Goal: Use online tool/utility: Use online tool/utility

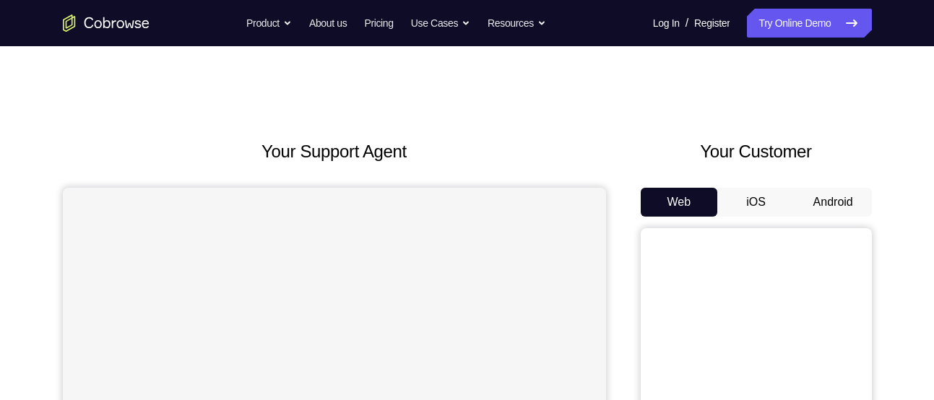
click at [824, 203] on button "Android" at bounding box center [833, 202] width 77 height 29
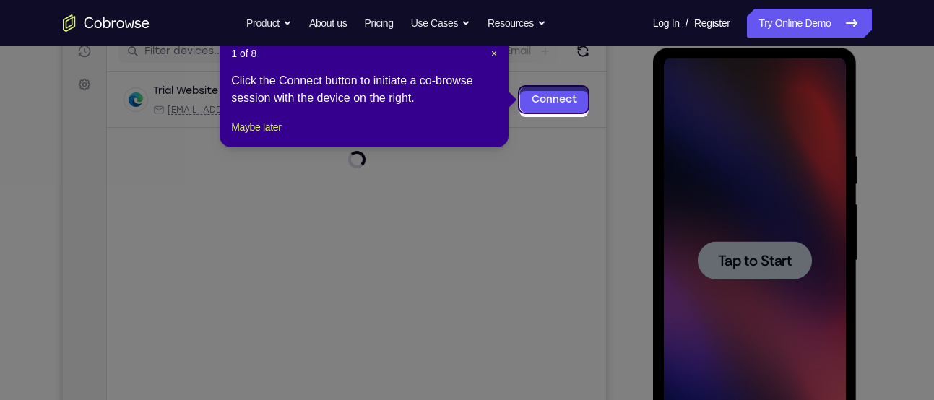
scroll to position [187, 0]
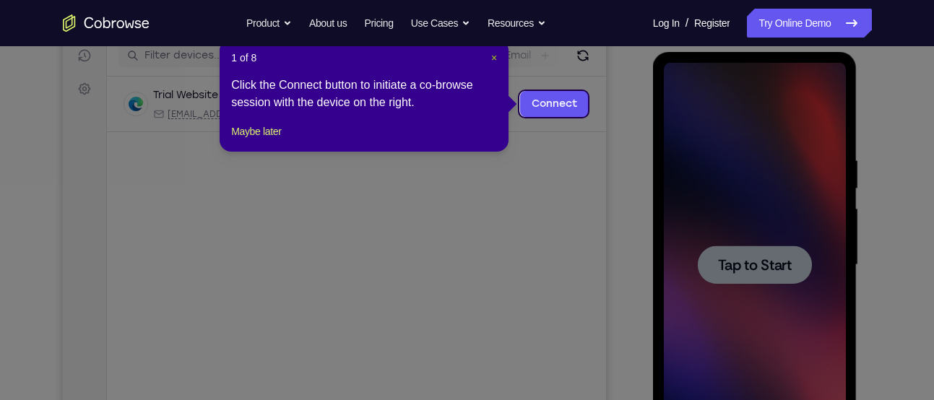
click at [494, 53] on span "×" at bounding box center [494, 58] width 6 height 12
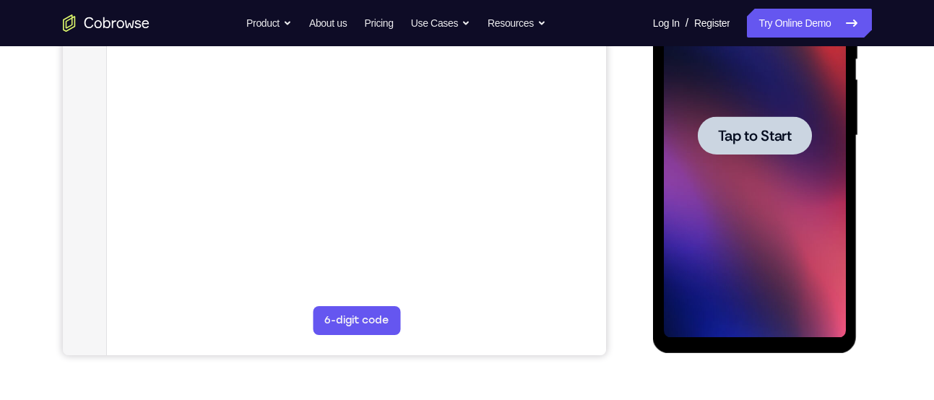
scroll to position [317, 0]
click at [742, 133] on span "Tap to Start" at bounding box center [755, 135] width 74 height 14
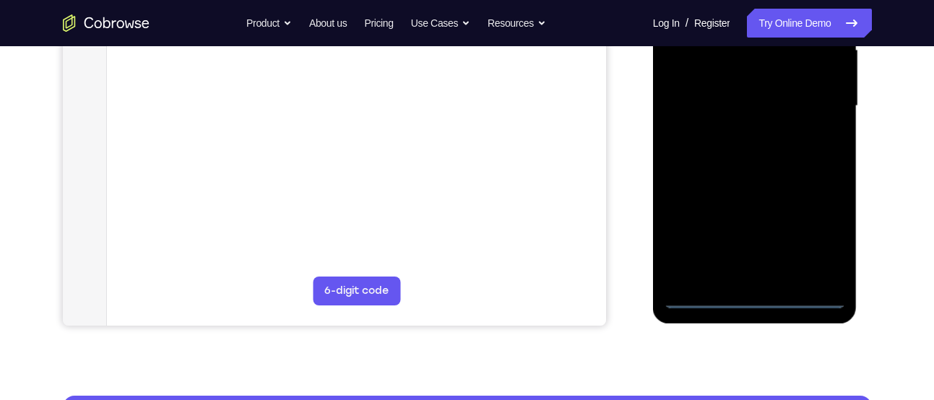
scroll to position [347, 0]
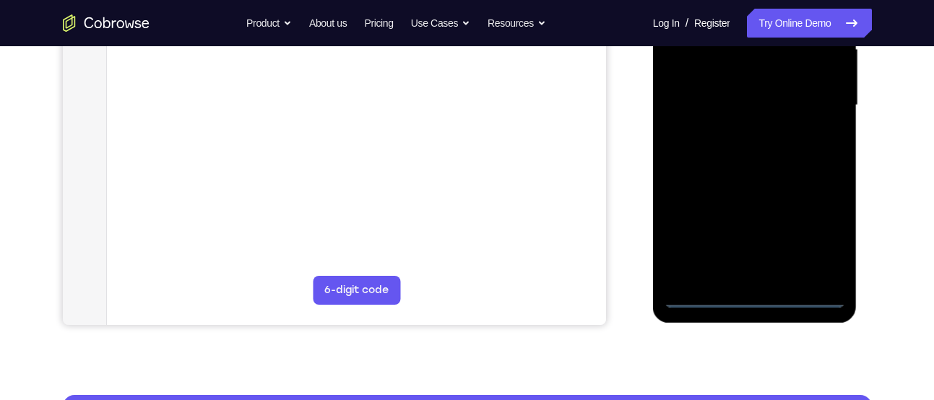
click at [748, 300] on div at bounding box center [755, 105] width 182 height 405
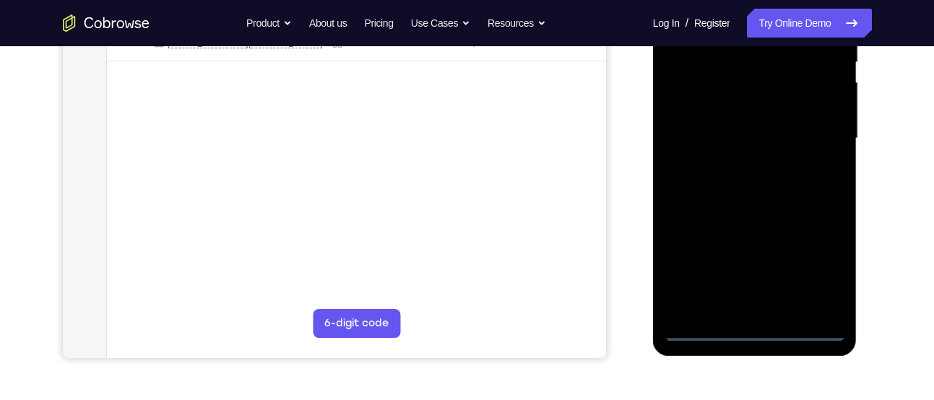
scroll to position [313, 0]
click at [814, 264] on div at bounding box center [755, 139] width 182 height 405
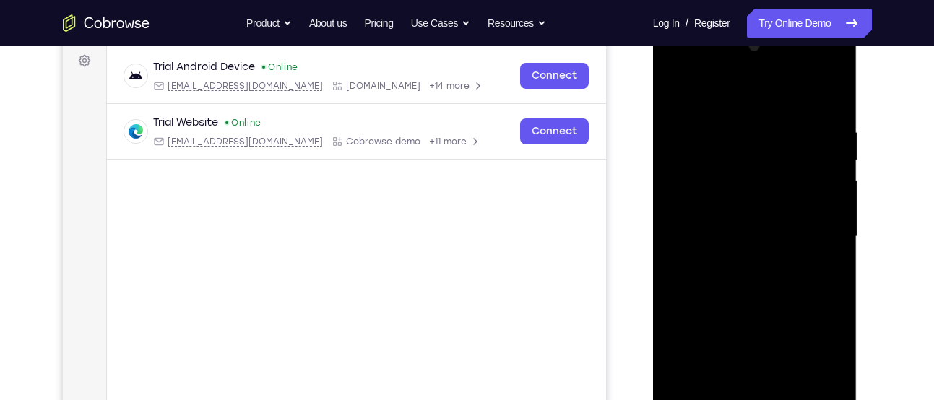
scroll to position [215, 0]
drag, startPoint x: 725, startPoint y: 109, endPoint x: 723, endPoint y: 98, distance: 10.9
click at [723, 98] on div at bounding box center [755, 237] width 182 height 405
click at [703, 202] on div at bounding box center [755, 237] width 182 height 405
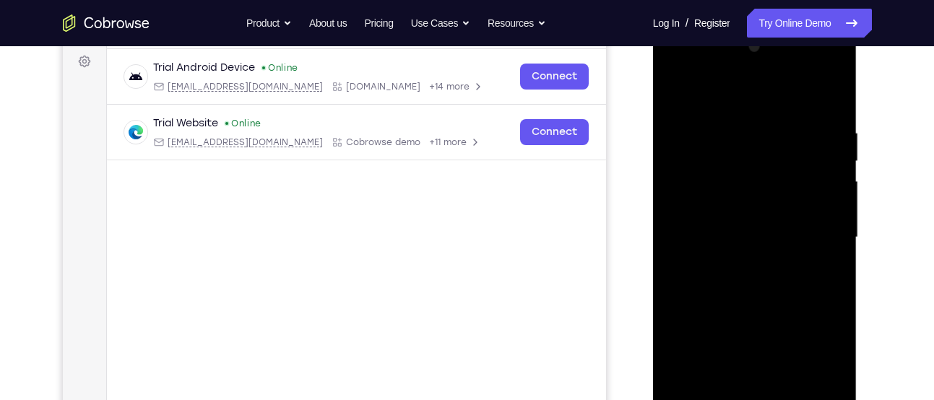
click at [713, 243] on div at bounding box center [755, 237] width 182 height 405
click at [725, 259] on div at bounding box center [755, 237] width 182 height 405
click at [767, 393] on div at bounding box center [755, 237] width 182 height 405
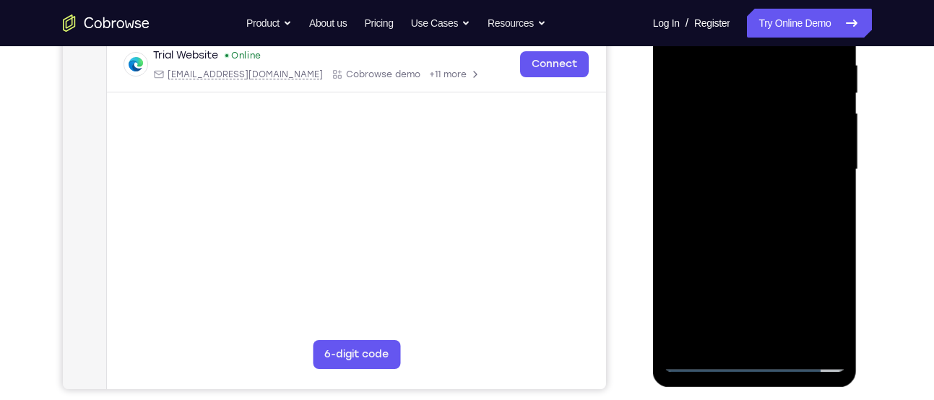
scroll to position [283, 0]
click at [750, 333] on div at bounding box center [755, 169] width 182 height 405
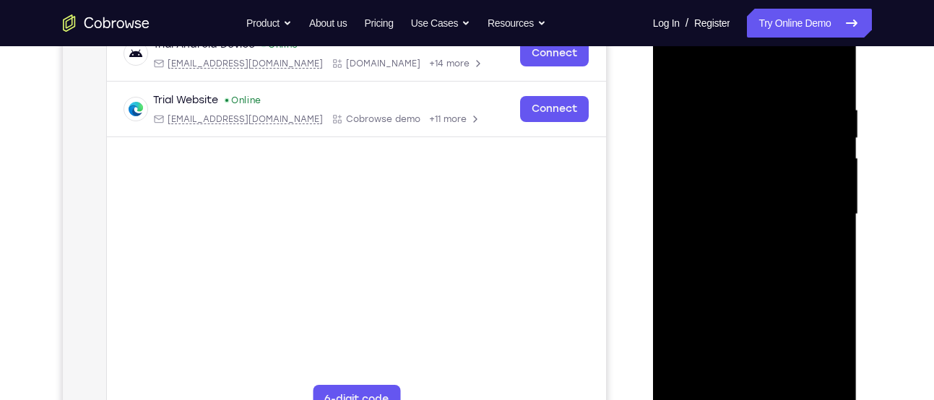
scroll to position [236, 0]
click at [689, 304] on div at bounding box center [755, 216] width 182 height 405
click at [718, 348] on div at bounding box center [755, 216] width 182 height 405
drag, startPoint x: 808, startPoint y: 273, endPoint x: 676, endPoint y: 292, distance: 133.6
click at [676, 292] on div at bounding box center [755, 216] width 182 height 405
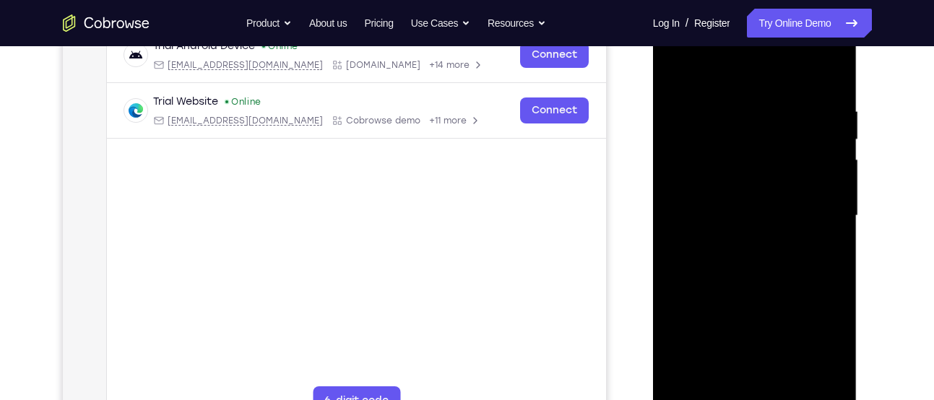
click at [731, 345] on div at bounding box center [755, 216] width 182 height 405
drag, startPoint x: 838, startPoint y: 260, endPoint x: 604, endPoint y: 327, distance: 243.4
click at [653, 327] on html "Online web based iOS Simulators and Android Emulators. Run iPhone, iPad, Mobile…" at bounding box center [756, 220] width 206 height 434
drag, startPoint x: 827, startPoint y: 262, endPoint x: 543, endPoint y: 277, distance: 284.3
click at [653, 277] on html "Online web based iOS Simulators and Android Emulators. Run iPhone, iPad, Mobile…" at bounding box center [756, 220] width 206 height 434
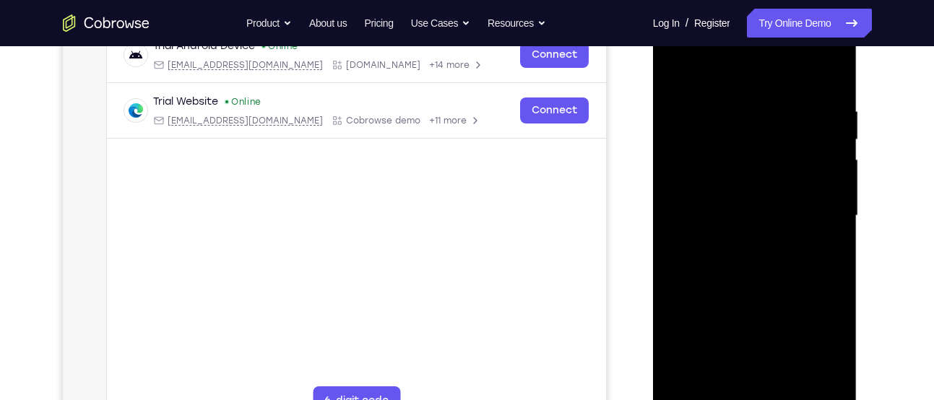
drag, startPoint x: 824, startPoint y: 228, endPoint x: 619, endPoint y: 237, distance: 204.7
click at [653, 237] on html "Online web based iOS Simulators and Android Emulators. Run iPhone, iPad, Mobile…" at bounding box center [756, 220] width 206 height 434
drag, startPoint x: 752, startPoint y: 247, endPoint x: 812, endPoint y: 238, distance: 60.6
click at [812, 238] on div at bounding box center [755, 216] width 182 height 405
drag, startPoint x: 833, startPoint y: 238, endPoint x: 587, endPoint y: 260, distance: 247.4
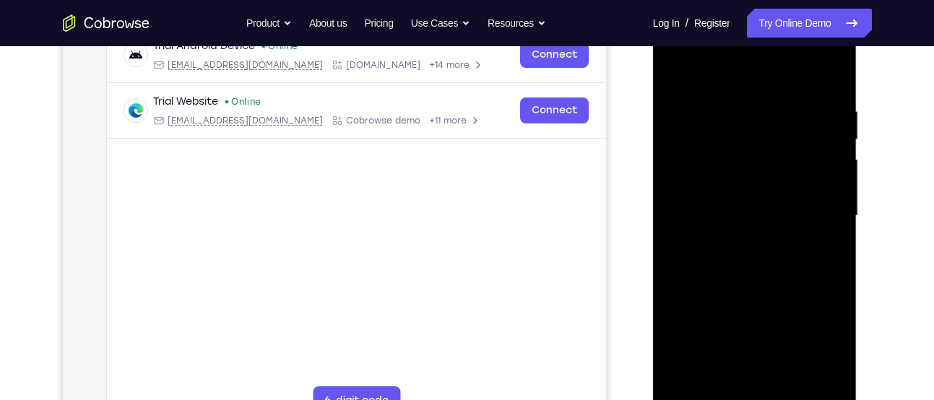
click at [653, 260] on html "Online web based iOS Simulators and Android Emulators. Run iPhone, iPad, Mobile…" at bounding box center [756, 220] width 206 height 434
drag, startPoint x: 812, startPoint y: 244, endPoint x: 595, endPoint y: 283, distance: 220.3
click at [653, 283] on html "Online web based iOS Simulators and Android Emulators. Run iPhone, iPad, Mobile…" at bounding box center [756, 220] width 206 height 434
drag, startPoint x: 831, startPoint y: 241, endPoint x: 635, endPoint y: 258, distance: 196.5
click at [653, 258] on html "Online web based iOS Simulators and Android Emulators. Run iPhone, iPad, Mobile…" at bounding box center [756, 220] width 206 height 434
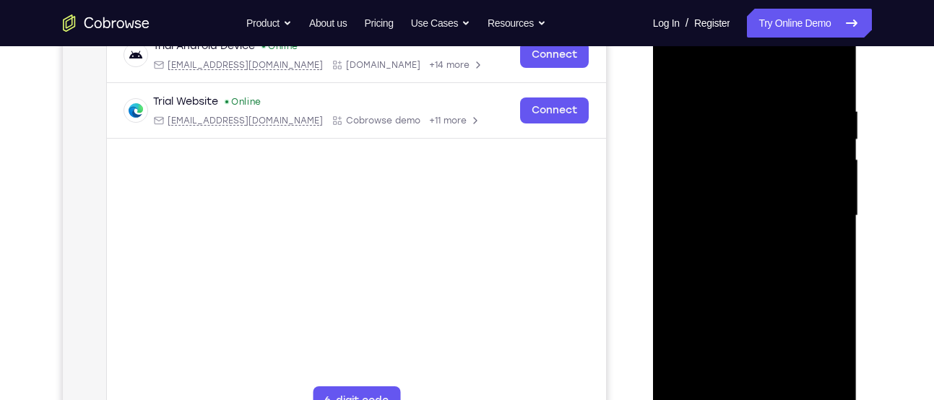
drag, startPoint x: 827, startPoint y: 240, endPoint x: 554, endPoint y: 274, distance: 274.5
click at [653, 274] on html "Online web based iOS Simulators and Android Emulators. Run iPhone, iPad, Mobile…" at bounding box center [756, 220] width 206 height 434
click at [713, 223] on div at bounding box center [755, 216] width 182 height 405
drag, startPoint x: 824, startPoint y: 164, endPoint x: 592, endPoint y: 198, distance: 234.4
click at [653, 198] on html "Online web based iOS Simulators and Android Emulators. Run iPhone, iPad, Mobile…" at bounding box center [756, 220] width 206 height 434
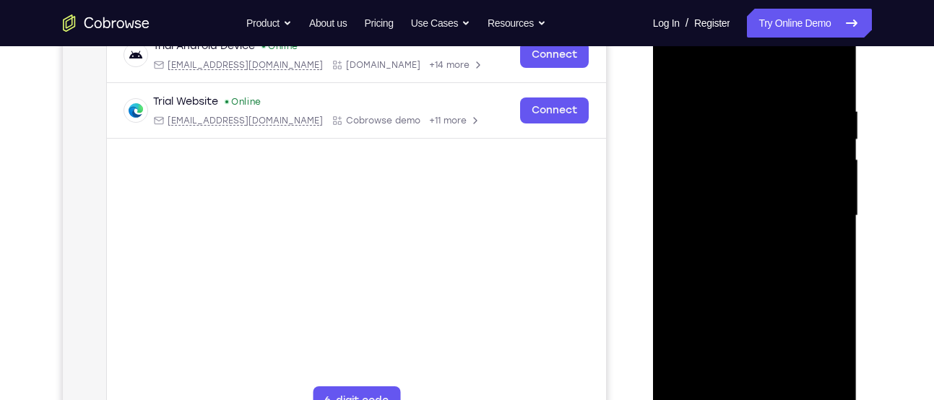
click at [771, 221] on div at bounding box center [755, 216] width 182 height 405
click at [751, 228] on div at bounding box center [755, 216] width 182 height 405
drag, startPoint x: 828, startPoint y: 171, endPoint x: 626, endPoint y: 210, distance: 206.2
click at [653, 210] on html "Online web based iOS Simulators and Android Emulators. Run iPhone, iPad, Mobile…" at bounding box center [756, 220] width 206 height 434
drag, startPoint x: 799, startPoint y: 153, endPoint x: 598, endPoint y: 171, distance: 202.3
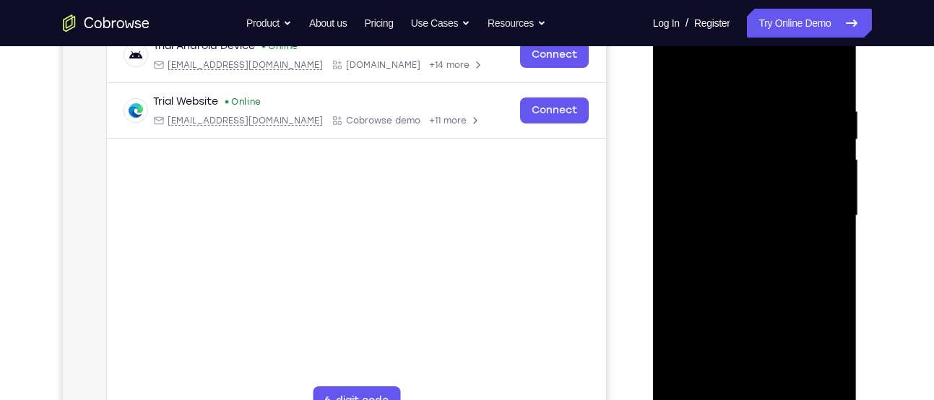
click at [653, 171] on html "Online web based iOS Simulators and Android Emulators. Run iPhone, iPad, Mobile…" at bounding box center [756, 220] width 206 height 434
click at [770, 217] on div at bounding box center [755, 216] width 182 height 405
drag, startPoint x: 802, startPoint y: 183, endPoint x: 616, endPoint y: 167, distance: 186.4
click at [653, 167] on html "Online web based iOS Simulators and Android Emulators. Run iPhone, iPad, Mobile…" at bounding box center [756, 220] width 206 height 434
click at [701, 225] on div at bounding box center [755, 216] width 182 height 405
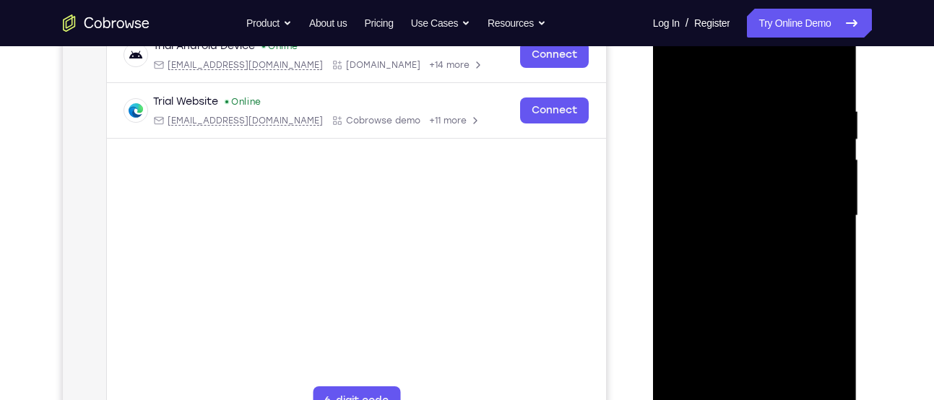
click at [808, 218] on div at bounding box center [755, 216] width 182 height 405
drag, startPoint x: 825, startPoint y: 152, endPoint x: 681, endPoint y: 165, distance: 145.2
click at [681, 165] on div at bounding box center [755, 216] width 182 height 405
drag, startPoint x: 786, startPoint y: 243, endPoint x: 752, endPoint y: 74, distance: 172.5
click at [752, 74] on div at bounding box center [755, 216] width 182 height 405
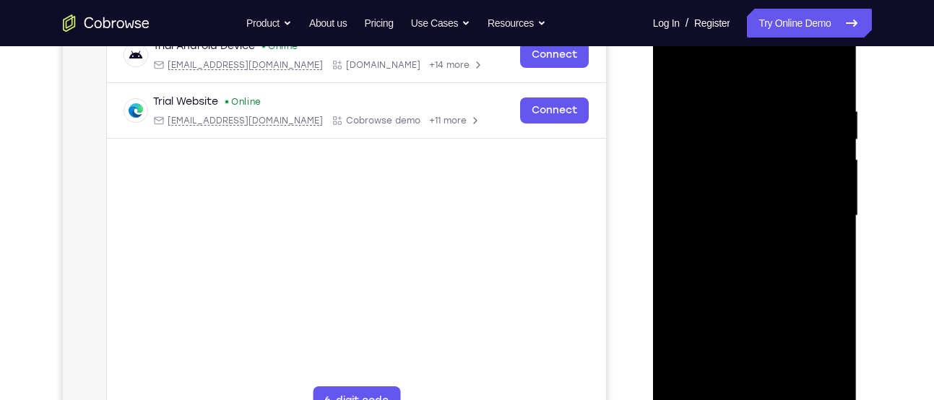
click at [756, 111] on div at bounding box center [755, 216] width 182 height 405
click at [718, 230] on div at bounding box center [755, 216] width 182 height 405
click at [678, 61] on div at bounding box center [755, 216] width 182 height 405
click at [676, 66] on div at bounding box center [755, 216] width 182 height 405
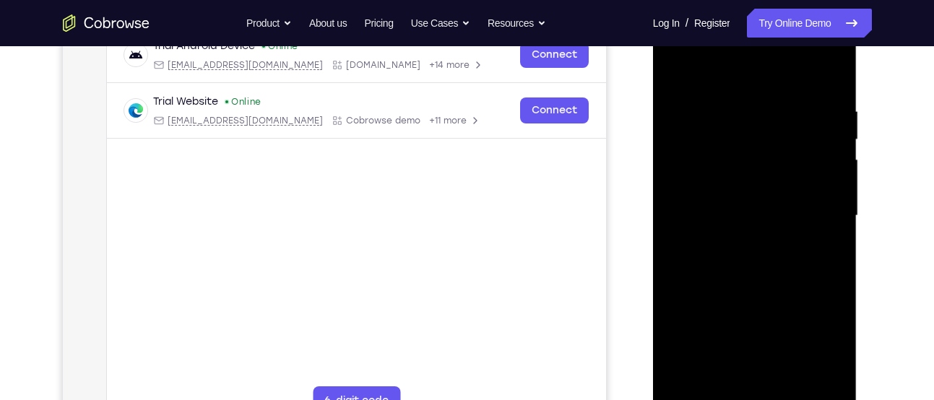
click at [699, 326] on div at bounding box center [755, 216] width 182 height 405
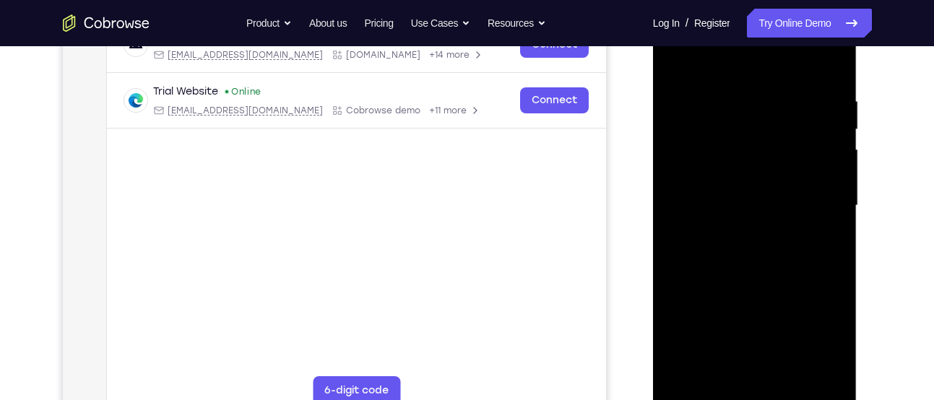
scroll to position [247, 0]
drag, startPoint x: 796, startPoint y: 215, endPoint x: 754, endPoint y: 95, distance: 127.1
click at [754, 95] on div at bounding box center [755, 205] width 182 height 405
drag, startPoint x: 740, startPoint y: 248, endPoint x: 749, endPoint y: 79, distance: 168.6
click at [749, 79] on div at bounding box center [755, 205] width 182 height 405
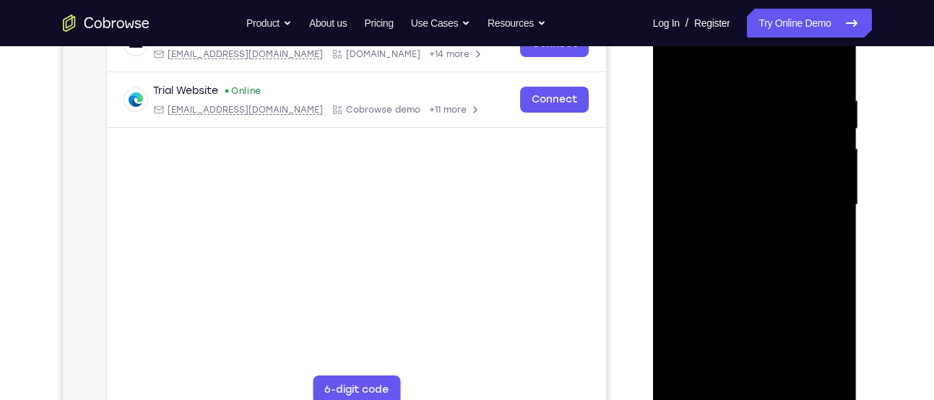
click at [742, 141] on div at bounding box center [755, 205] width 182 height 405
drag, startPoint x: 753, startPoint y: 225, endPoint x: 1426, endPoint y: -4, distance: 711.3
click at [773, 4] on div at bounding box center [755, 205] width 182 height 405
drag, startPoint x: 757, startPoint y: 270, endPoint x: 741, endPoint y: 41, distance: 229.6
click at [741, 41] on div at bounding box center [755, 205] width 182 height 405
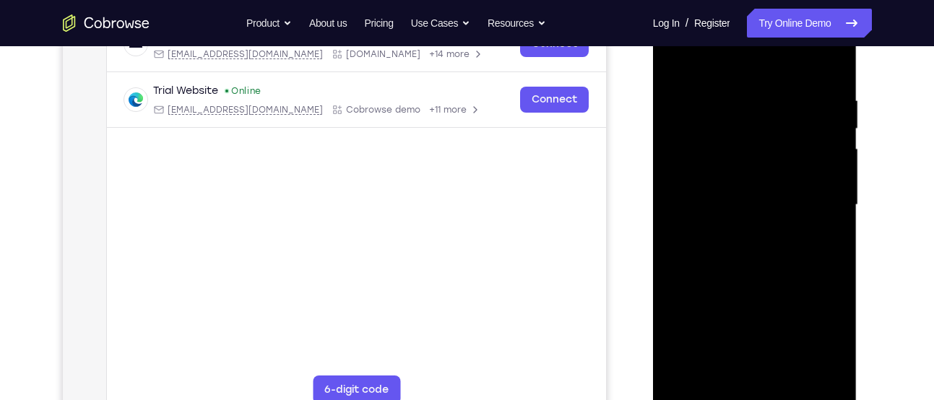
drag, startPoint x: 745, startPoint y: 262, endPoint x: 780, endPoint y: -38, distance: 302.0
click at [780, 0] on html "Online web based iOS Simulators and Android Emulators. Run iPhone, iPad, Mobile…" at bounding box center [756, 209] width 206 height 434
drag, startPoint x: 731, startPoint y: 254, endPoint x: 758, endPoint y: 9, distance: 246.5
click at [758, 9] on div at bounding box center [755, 205] width 182 height 405
click at [695, 327] on div at bounding box center [755, 205] width 182 height 405
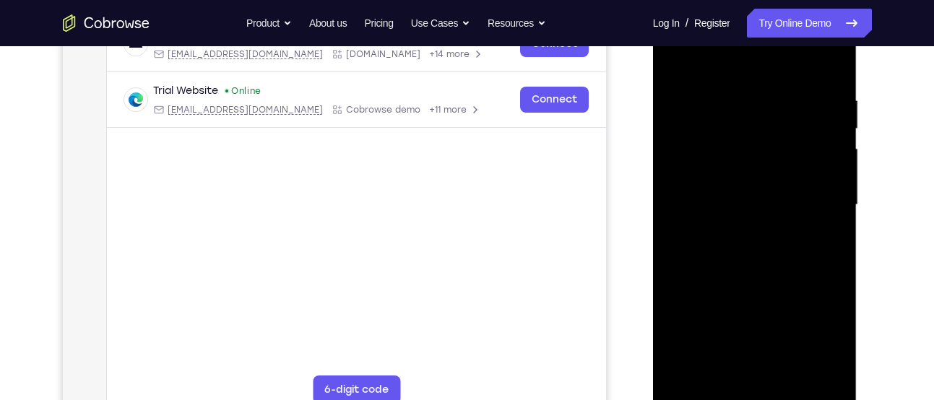
click at [676, 55] on div at bounding box center [755, 205] width 182 height 405
click at [710, 283] on div at bounding box center [755, 205] width 182 height 405
drag, startPoint x: 743, startPoint y: 301, endPoint x: 729, endPoint y: 119, distance: 182.6
click at [729, 119] on div at bounding box center [755, 205] width 182 height 405
drag, startPoint x: 735, startPoint y: 180, endPoint x: 744, endPoint y: 94, distance: 86.4
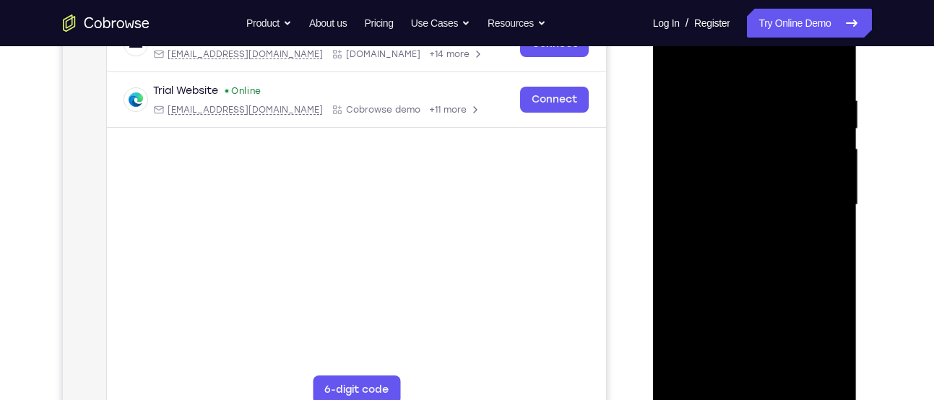
click at [744, 94] on div at bounding box center [755, 205] width 182 height 405
click at [699, 287] on div at bounding box center [755, 205] width 182 height 405
drag, startPoint x: 733, startPoint y: 314, endPoint x: 741, endPoint y: 53, distance: 261.0
click at [741, 53] on div at bounding box center [755, 205] width 182 height 405
click at [699, 307] on div at bounding box center [755, 205] width 182 height 405
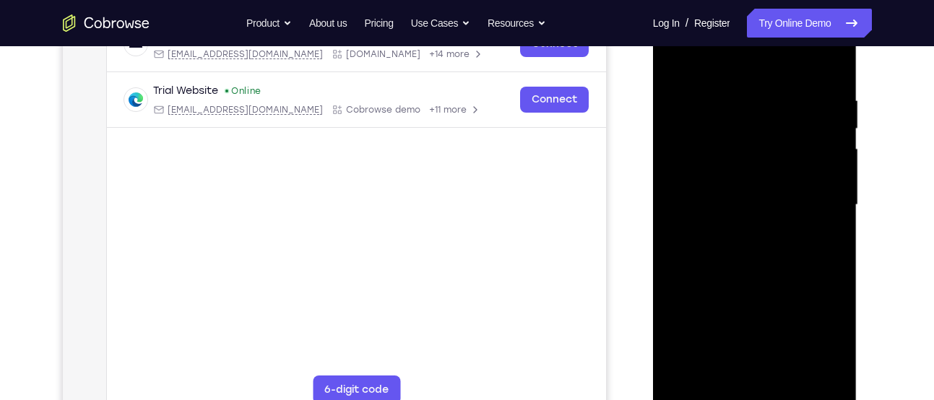
drag, startPoint x: 724, startPoint y: 319, endPoint x: 713, endPoint y: 145, distance: 174.5
click at [713, 145] on div at bounding box center [755, 205] width 182 height 405
drag, startPoint x: 720, startPoint y: 273, endPoint x: 785, endPoint y: -46, distance: 325.4
click at [785, 0] on html "Online web based iOS Simulators and Android Emulators. Run iPhone, iPad, Mobile…" at bounding box center [756, 209] width 206 height 434
drag, startPoint x: 754, startPoint y: 168, endPoint x: 1408, endPoint y: 20, distance: 671.1
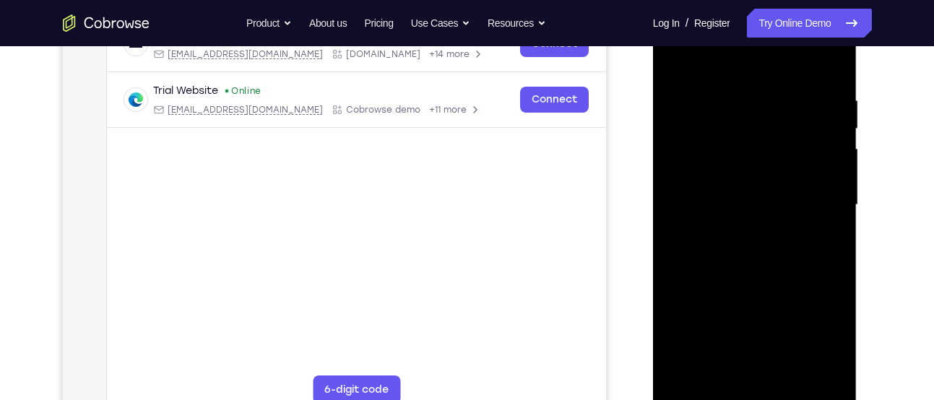
click at [755, 28] on div at bounding box center [755, 205] width 182 height 405
click at [697, 236] on div at bounding box center [755, 205] width 182 height 405
drag, startPoint x: 720, startPoint y: 278, endPoint x: 720, endPoint y: 118, distance: 160.4
click at [720, 118] on div at bounding box center [755, 205] width 182 height 405
click at [694, 349] on div at bounding box center [755, 205] width 182 height 405
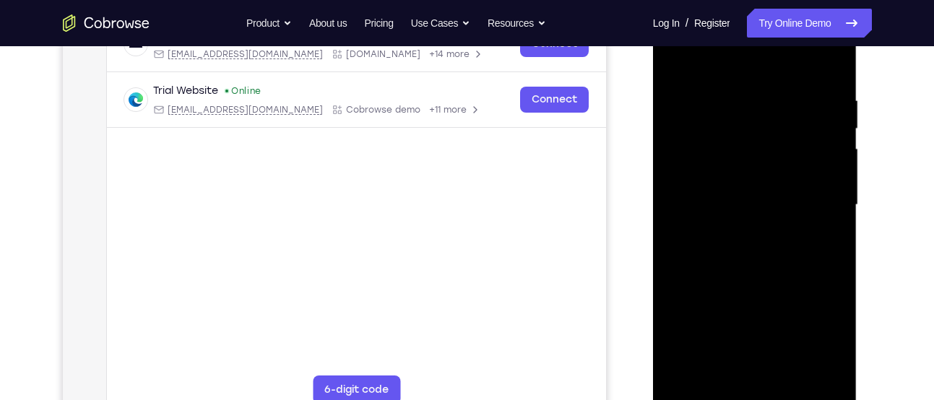
drag, startPoint x: 741, startPoint y: 281, endPoint x: 767, endPoint y: 174, distance: 110.1
click at [767, 174] on div at bounding box center [755, 205] width 182 height 405
drag, startPoint x: 738, startPoint y: 301, endPoint x: 786, endPoint y: -46, distance: 350.1
click at [786, 0] on html "Online web based iOS Simulators and Android Emulators. Run iPhone, iPad, Mobile…" at bounding box center [756, 209] width 206 height 434
drag, startPoint x: 748, startPoint y: 330, endPoint x: 765, endPoint y: -33, distance: 362.4
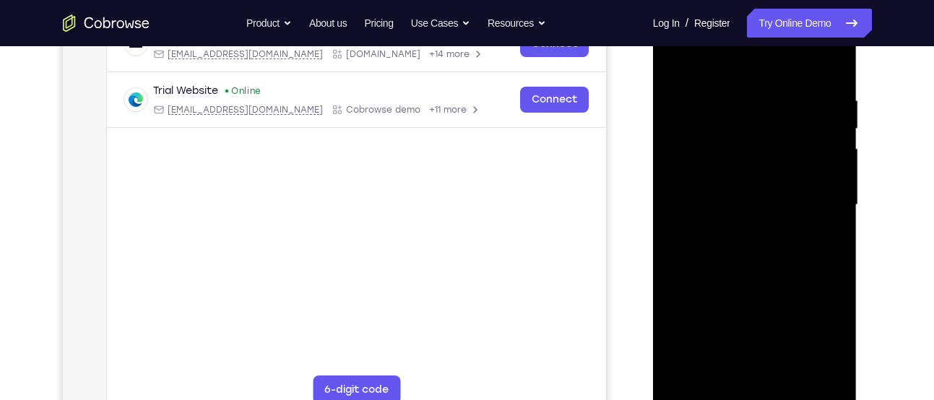
click at [765, 0] on html "Online web based iOS Simulators and Android Emulators. Run iPhone, iPad, Mobile…" at bounding box center [756, 209] width 206 height 434
click at [702, 207] on div at bounding box center [755, 205] width 182 height 405
drag, startPoint x: 727, startPoint y: 259, endPoint x: 752, endPoint y: 48, distance: 211.8
click at [752, 48] on div at bounding box center [755, 205] width 182 height 405
click at [712, 262] on div at bounding box center [755, 205] width 182 height 405
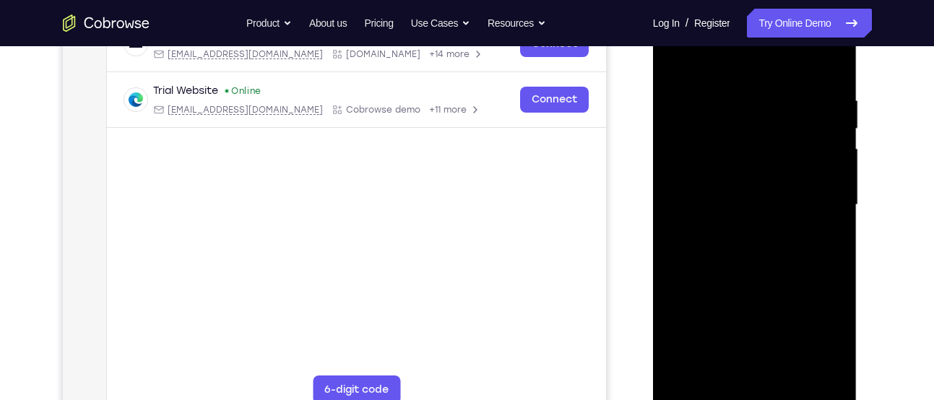
drag, startPoint x: 731, startPoint y: 286, endPoint x: 753, endPoint y: 15, distance: 271.8
click at [753, 15] on div at bounding box center [755, 205] width 182 height 405
drag, startPoint x: 729, startPoint y: 251, endPoint x: 742, endPoint y: 70, distance: 181.8
click at [742, 70] on div at bounding box center [755, 205] width 182 height 405
click at [705, 266] on div at bounding box center [755, 205] width 182 height 405
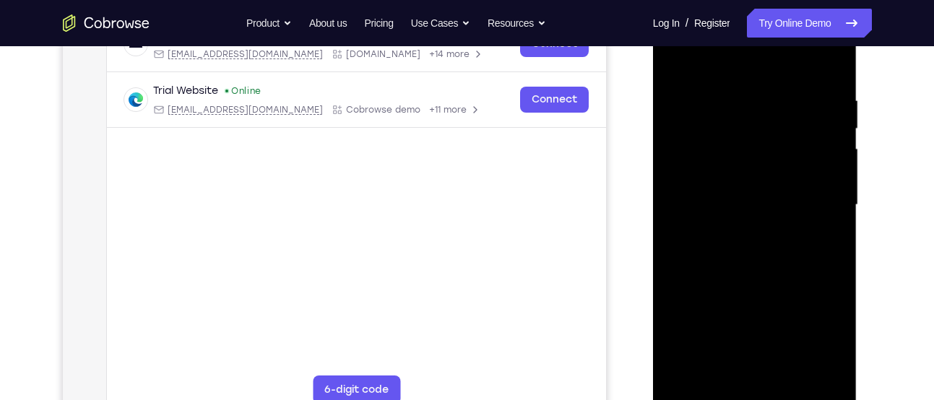
drag, startPoint x: 720, startPoint y: 290, endPoint x: 769, endPoint y: -31, distance: 325.3
click at [769, 0] on html "Online web based iOS Simulators and Android Emulators. Run iPhone, iPad, Mobile…" at bounding box center [756, 209] width 206 height 434
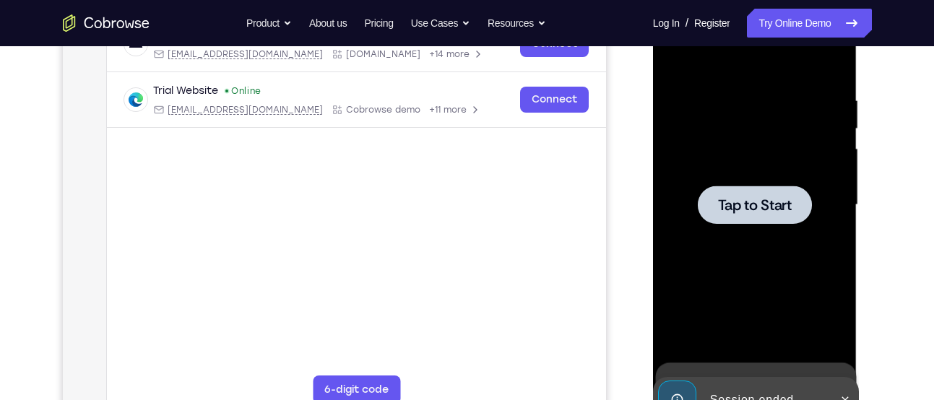
click at [756, 204] on span "Tap to Start" at bounding box center [755, 205] width 74 height 14
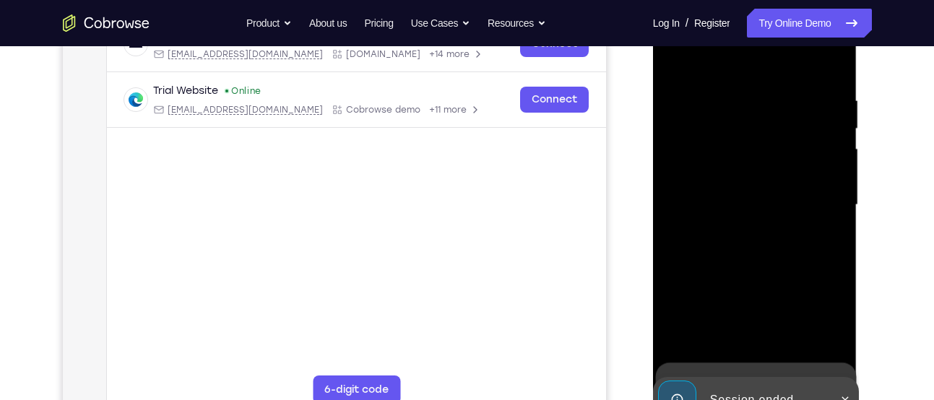
scroll to position [310, 0]
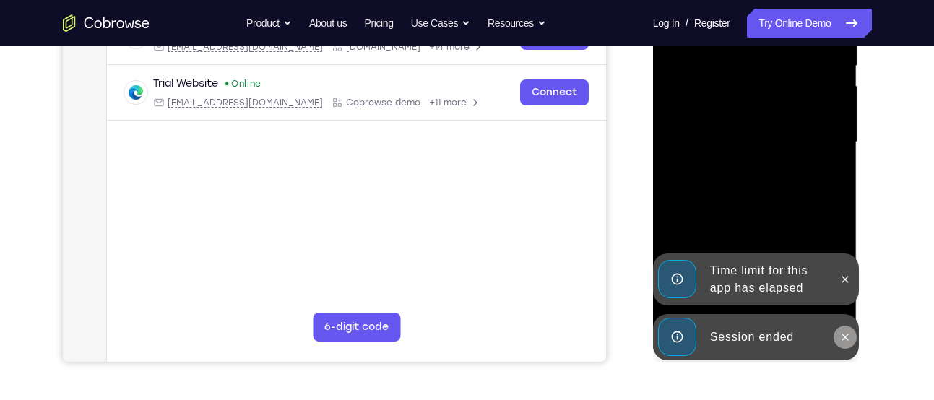
click at [845, 333] on icon at bounding box center [846, 338] width 12 height 12
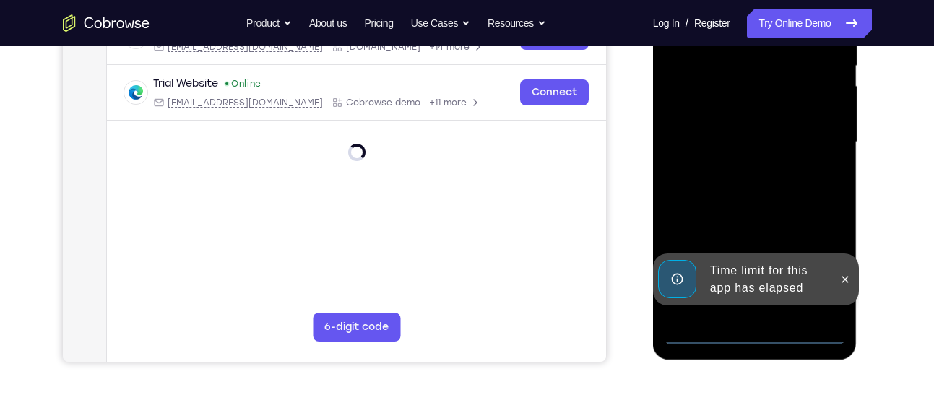
click at [845, 306] on div "Time limit for this app has elapsed" at bounding box center [756, 280] width 206 height 52
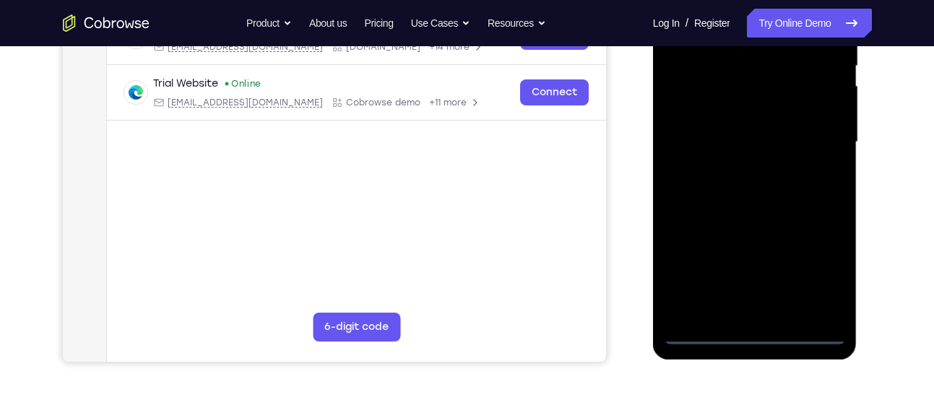
click at [760, 330] on div at bounding box center [755, 142] width 182 height 405
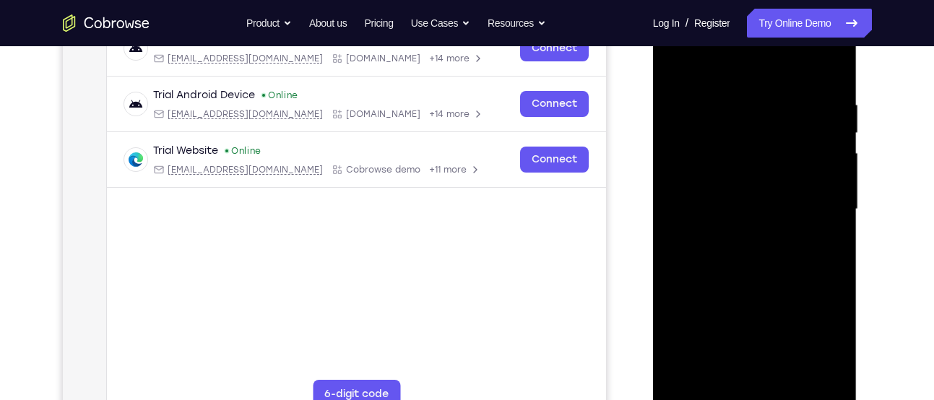
scroll to position [241, 0]
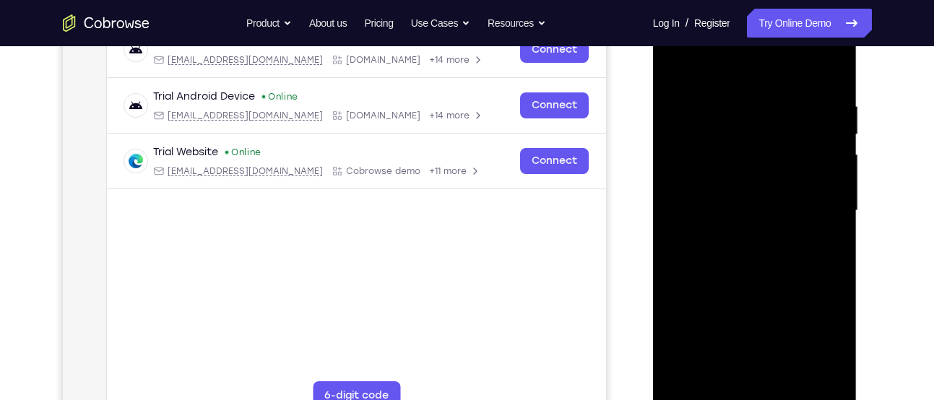
click at [816, 355] on div at bounding box center [755, 211] width 182 height 405
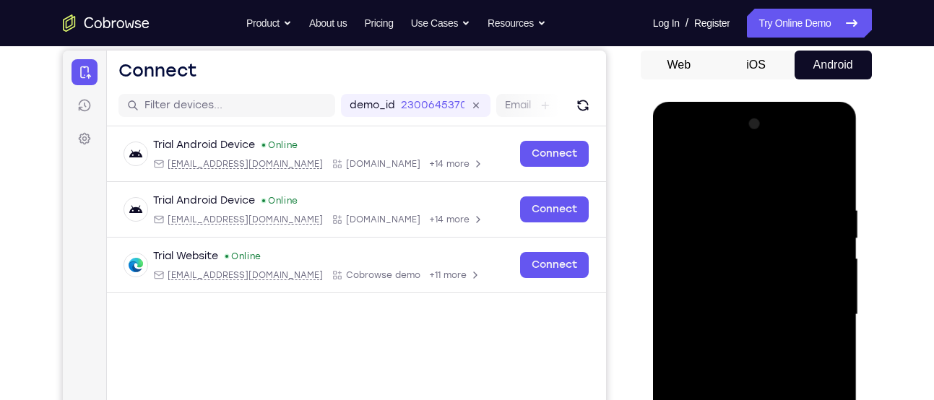
scroll to position [137, 0]
click at [739, 178] on div at bounding box center [755, 315] width 182 height 405
click at [700, 277] on div at bounding box center [755, 315] width 182 height 405
click at [703, 325] on div at bounding box center [755, 315] width 182 height 405
click at [733, 323] on div at bounding box center [755, 315] width 182 height 405
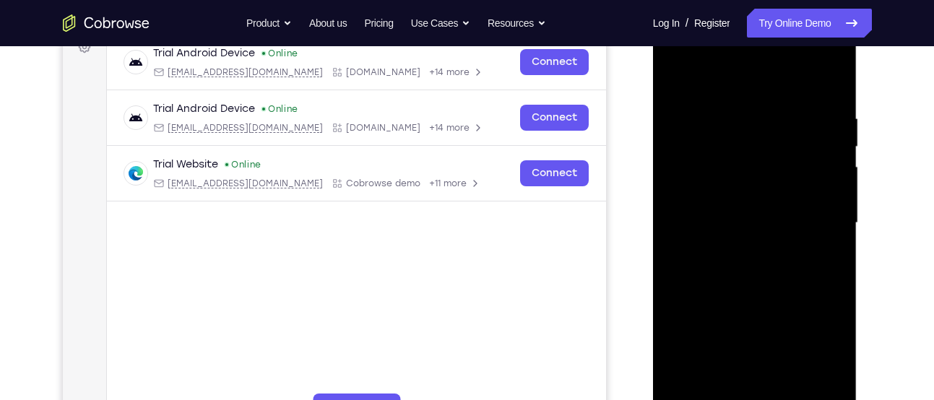
scroll to position [230, 0]
click at [750, 379] on div at bounding box center [755, 222] width 182 height 405
click at [754, 386] on div at bounding box center [755, 222] width 182 height 405
drag, startPoint x: 754, startPoint y: 261, endPoint x: 780, endPoint y: 108, distance: 155.4
click at [780, 108] on div at bounding box center [755, 222] width 182 height 405
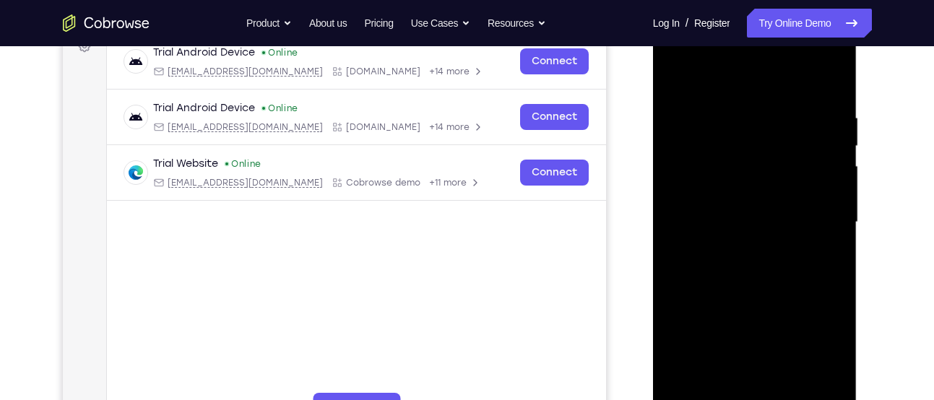
click at [698, 314] on div at bounding box center [755, 222] width 182 height 405
click at [676, 81] on div at bounding box center [755, 222] width 182 height 405
click at [689, 178] on div at bounding box center [755, 222] width 182 height 405
drag, startPoint x: 729, startPoint y: 286, endPoint x: 794, endPoint y: -31, distance: 323.8
click at [794, 9] on html "Online web based iOS Simulators and Android Emulators. Run iPhone, iPad, Mobile…" at bounding box center [756, 226] width 206 height 434
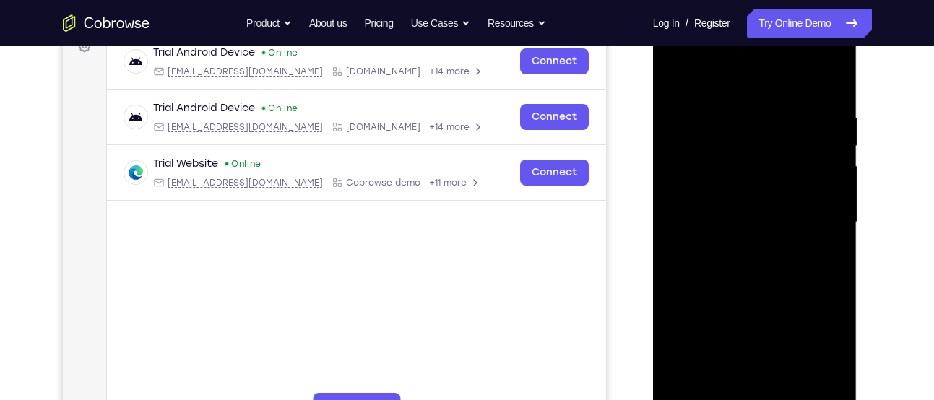
drag, startPoint x: 752, startPoint y: 292, endPoint x: 770, endPoint y: 7, distance: 285.3
click at [770, 9] on html "Online web based iOS Simulators and Android Emulators. Run iPhone, iPad, Mobile…" at bounding box center [756, 226] width 206 height 434
click at [803, 289] on div at bounding box center [755, 222] width 182 height 405
click at [671, 82] on div at bounding box center [755, 222] width 182 height 405
click at [817, 300] on div at bounding box center [755, 222] width 182 height 405
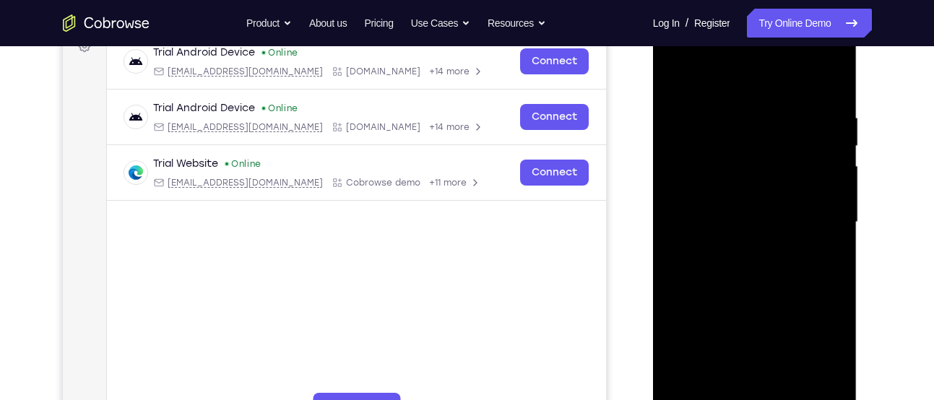
drag, startPoint x: 817, startPoint y: 257, endPoint x: 535, endPoint y: 279, distance: 283.4
click at [653, 279] on html "Online web based iOS Simulators and Android Emulators. Run iPhone, iPad, Mobile…" at bounding box center [756, 226] width 206 height 434
drag, startPoint x: 737, startPoint y: 322, endPoint x: 726, endPoint y: 105, distance: 217.0
click at [726, 105] on div at bounding box center [755, 222] width 182 height 405
drag, startPoint x: 743, startPoint y: 224, endPoint x: 759, endPoint y: 50, distance: 174.9
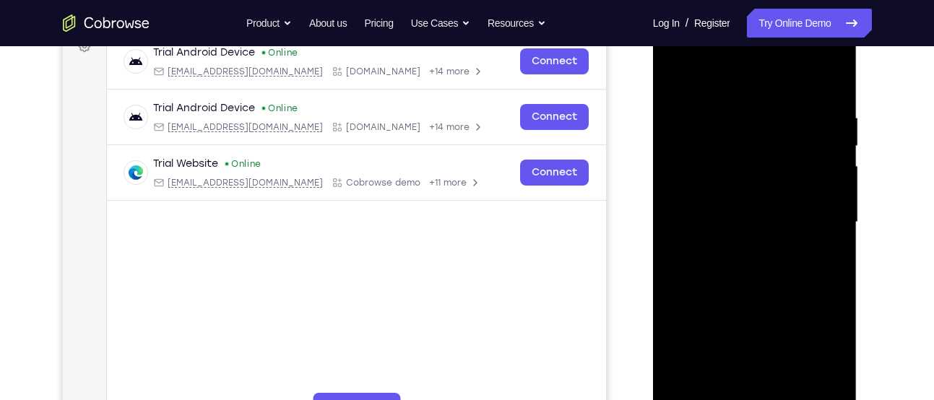
click at [759, 50] on div at bounding box center [755, 222] width 182 height 405
drag, startPoint x: 734, startPoint y: 289, endPoint x: 756, endPoint y: 98, distance: 192.7
click at [756, 98] on div at bounding box center [755, 222] width 182 height 405
click at [695, 302] on div at bounding box center [755, 222] width 182 height 405
drag, startPoint x: 736, startPoint y: 263, endPoint x: 791, endPoint y: -46, distance: 313.5
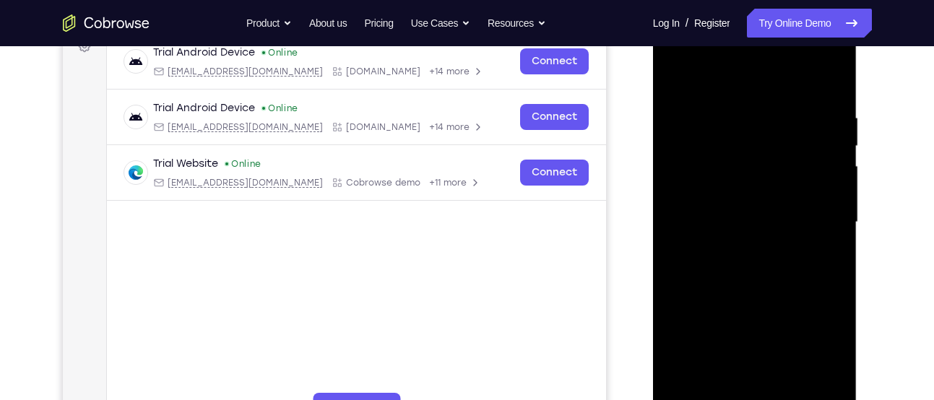
click at [791, 9] on html "Online web based iOS Simulators and Android Emulators. Run iPhone, iPad, Mobile…" at bounding box center [756, 226] width 206 height 434
drag, startPoint x: 748, startPoint y: 233, endPoint x: 792, endPoint y: -57, distance: 293.8
click at [792, 9] on html "Online web based iOS Simulators and Android Emulators. Run iPhone, iPad, Mobile…" at bounding box center [756, 226] width 206 height 434
click at [719, 358] on div at bounding box center [755, 222] width 182 height 405
click at [746, 358] on div at bounding box center [755, 222] width 182 height 405
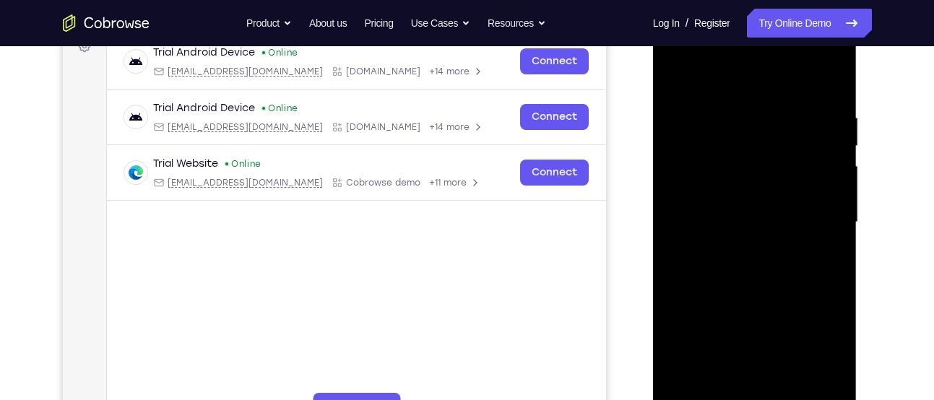
drag, startPoint x: 769, startPoint y: 327, endPoint x: 806, endPoint y: 59, distance: 270.7
click at [806, 59] on div at bounding box center [755, 222] width 182 height 405
drag, startPoint x: 736, startPoint y: 317, endPoint x: 768, endPoint y: 53, distance: 266.5
click at [768, 53] on div at bounding box center [755, 222] width 182 height 405
drag, startPoint x: 722, startPoint y: 295, endPoint x: 746, endPoint y: 79, distance: 216.7
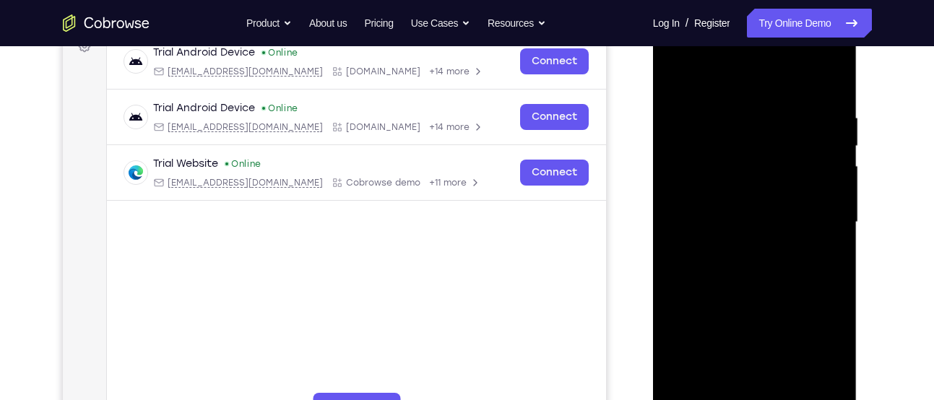
click at [746, 79] on div at bounding box center [755, 222] width 182 height 405
drag, startPoint x: 707, startPoint y: 249, endPoint x: 749, endPoint y: 38, distance: 215.8
click at [749, 38] on div at bounding box center [755, 222] width 182 height 405
drag, startPoint x: 720, startPoint y: 290, endPoint x: 738, endPoint y: 1, distance: 290.3
click at [738, 9] on html "Online web based iOS Simulators and Android Emulators. Run iPhone, iPad, Mobile…" at bounding box center [756, 226] width 206 height 434
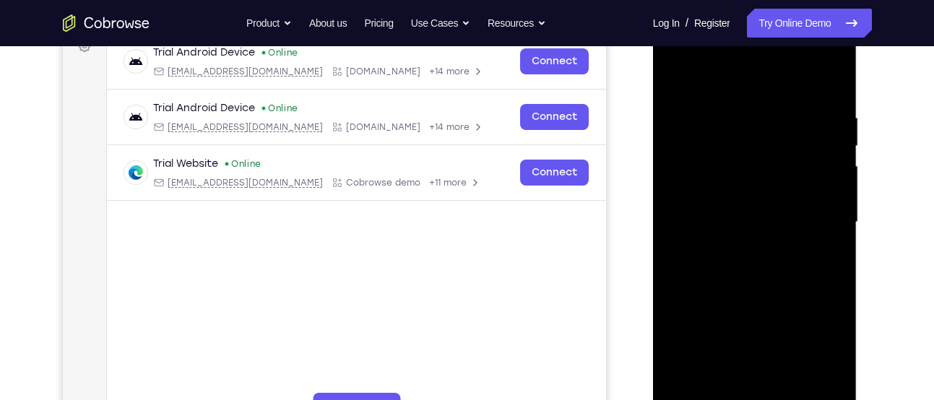
drag, startPoint x: 715, startPoint y: 272, endPoint x: 723, endPoint y: 45, distance: 227.0
click at [723, 45] on div at bounding box center [755, 222] width 182 height 405
click at [695, 187] on div at bounding box center [755, 222] width 182 height 405
drag, startPoint x: 704, startPoint y: 268, endPoint x: 718, endPoint y: 38, distance: 230.2
click at [718, 38] on div at bounding box center [755, 222] width 182 height 405
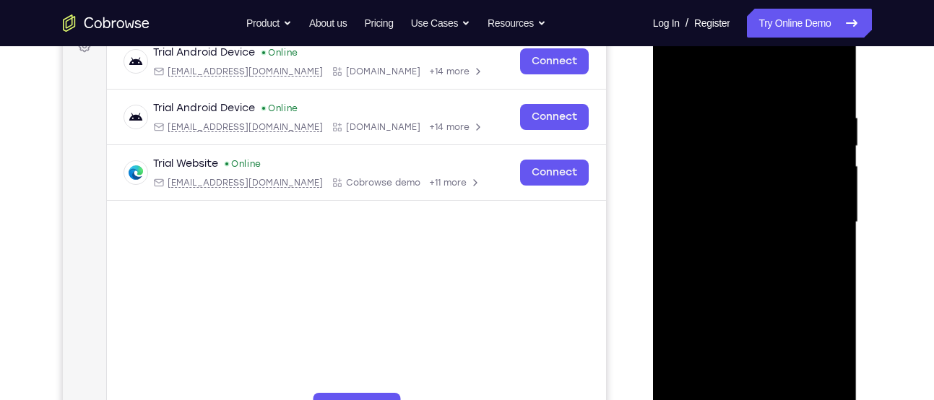
click at [693, 218] on div at bounding box center [755, 222] width 182 height 405
drag, startPoint x: 699, startPoint y: 237, endPoint x: 706, endPoint y: 436, distance: 199.5
click at [706, 400] on div at bounding box center [755, 224] width 204 height 431
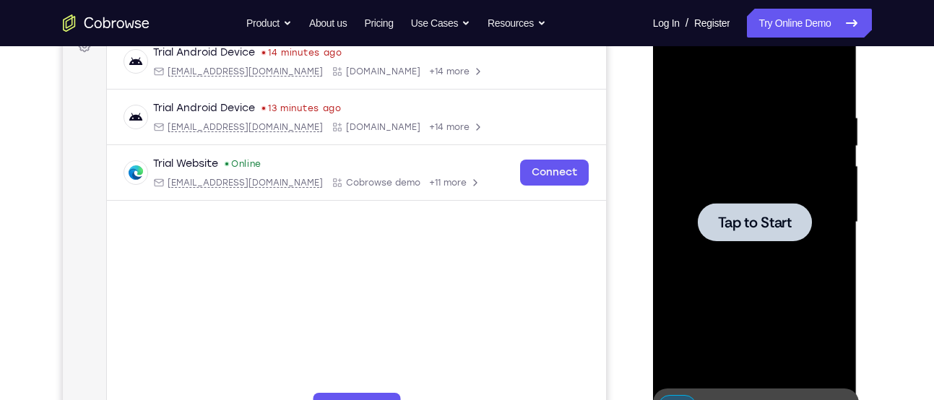
click at [716, 217] on div at bounding box center [755, 222] width 114 height 38
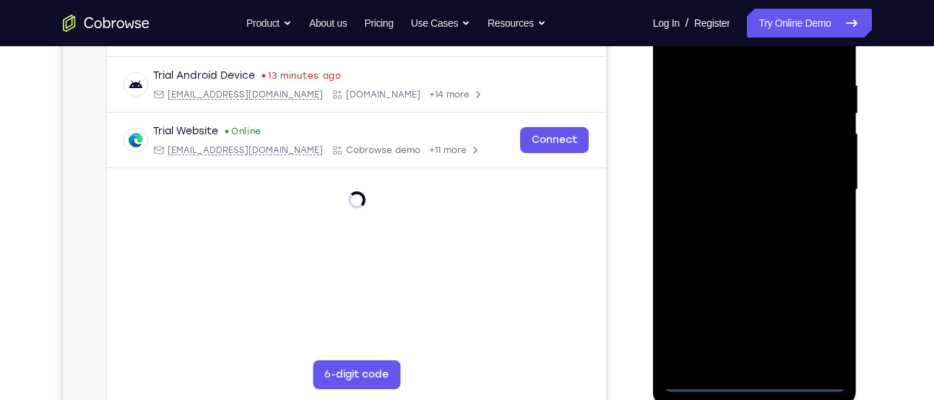
scroll to position [263, 0]
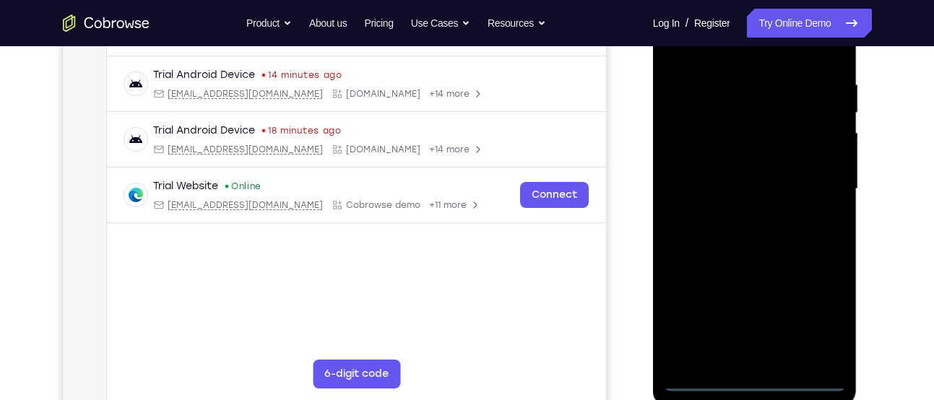
click at [755, 373] on div at bounding box center [755, 189] width 182 height 405
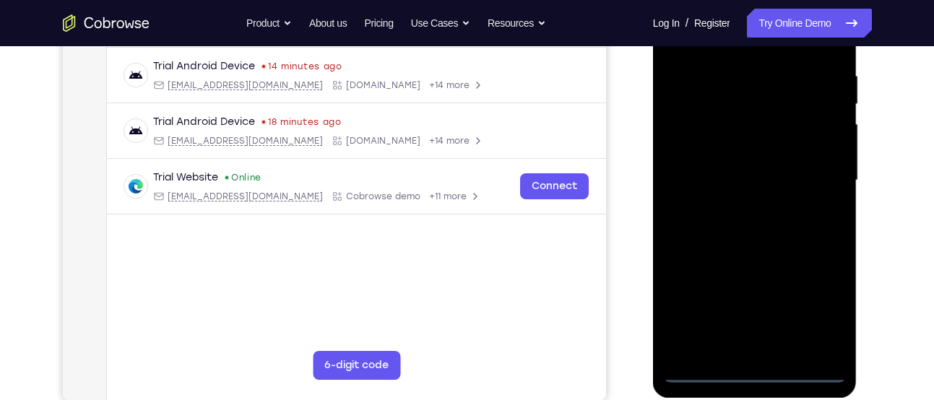
scroll to position [272, 0]
click at [751, 368] on div at bounding box center [755, 180] width 182 height 405
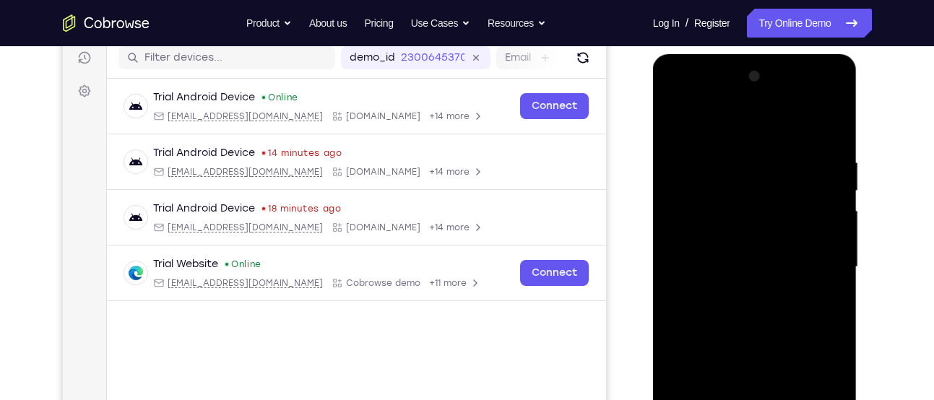
scroll to position [184, 0]
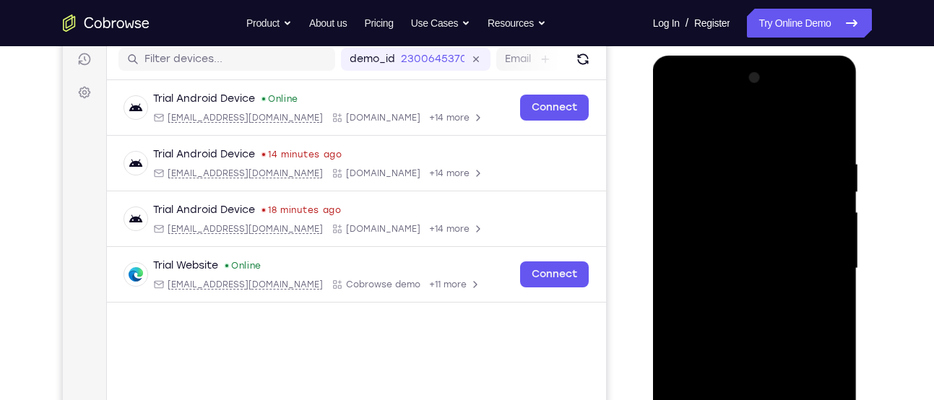
click at [817, 393] on div at bounding box center [755, 268] width 182 height 405
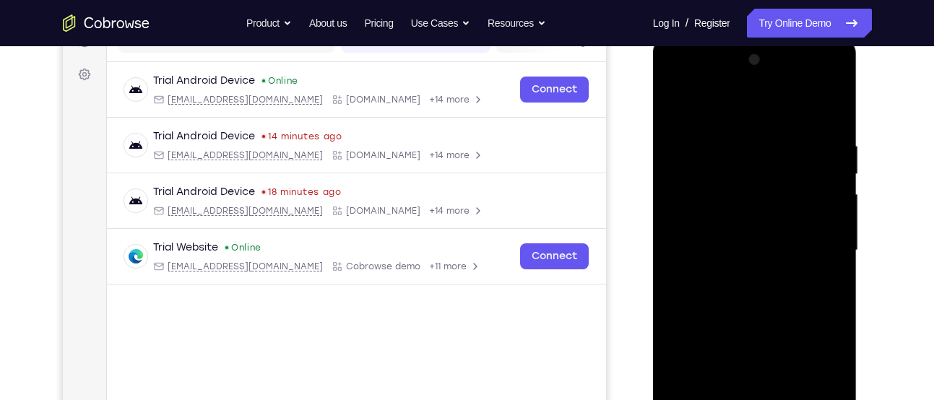
scroll to position [203, 0]
click at [728, 108] on div at bounding box center [755, 249] width 182 height 405
click at [694, 208] on div at bounding box center [755, 249] width 182 height 405
click at [717, 250] on div at bounding box center [755, 249] width 182 height 405
click at [725, 269] on div at bounding box center [755, 249] width 182 height 405
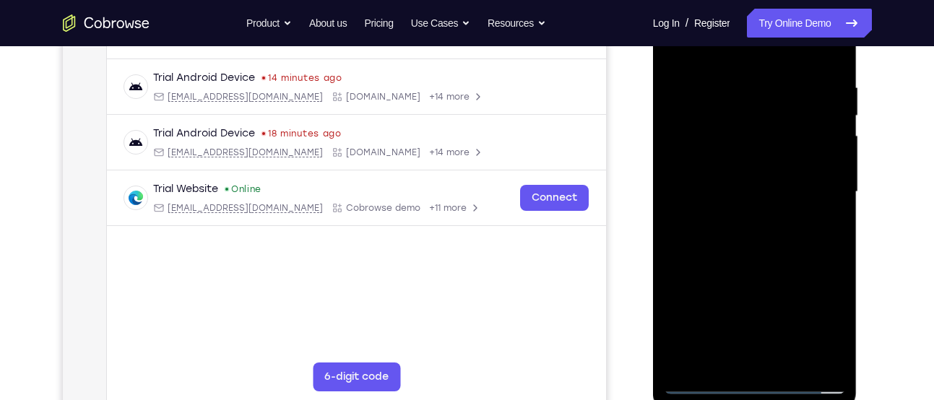
scroll to position [261, 0]
click at [754, 349] on div at bounding box center [755, 191] width 182 height 405
click at [765, 353] on div at bounding box center [755, 191] width 182 height 405
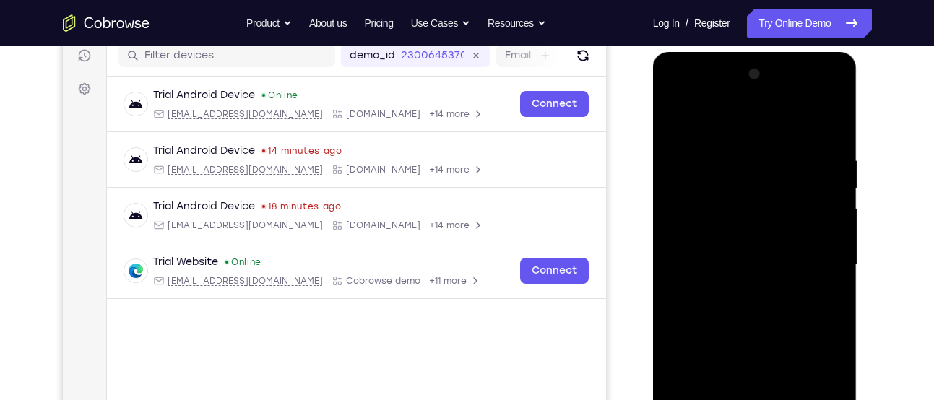
scroll to position [186, 0]
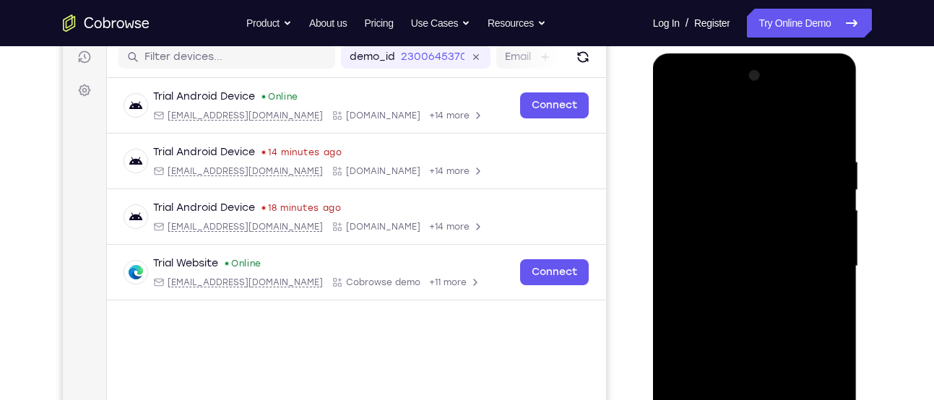
click at [754, 137] on div at bounding box center [755, 266] width 182 height 405
click at [683, 98] on div at bounding box center [755, 266] width 182 height 405
click at [819, 258] on div at bounding box center [755, 266] width 182 height 405
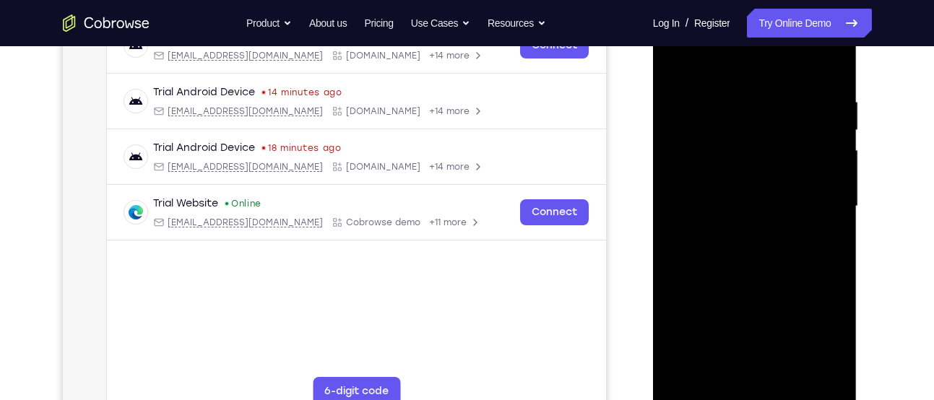
scroll to position [246, 0]
click at [739, 233] on div at bounding box center [755, 206] width 182 height 405
click at [749, 277] on div at bounding box center [755, 206] width 182 height 405
click at [729, 197] on div at bounding box center [755, 206] width 182 height 405
click at [729, 155] on div at bounding box center [755, 206] width 182 height 405
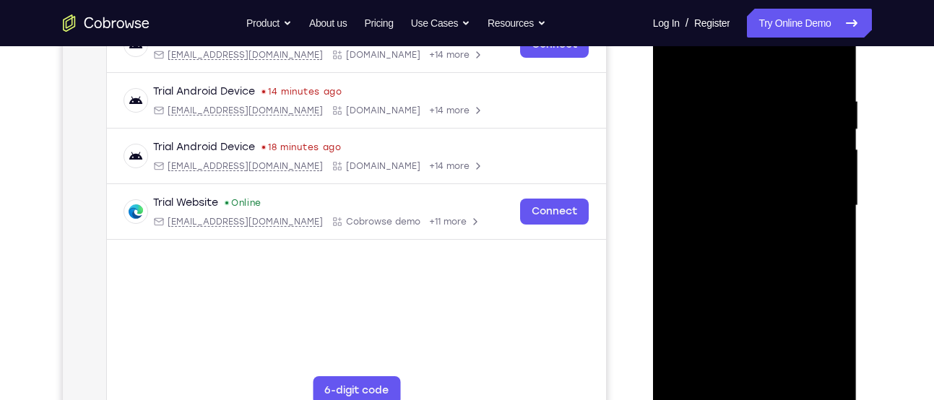
click at [690, 145] on div at bounding box center [755, 206] width 182 height 405
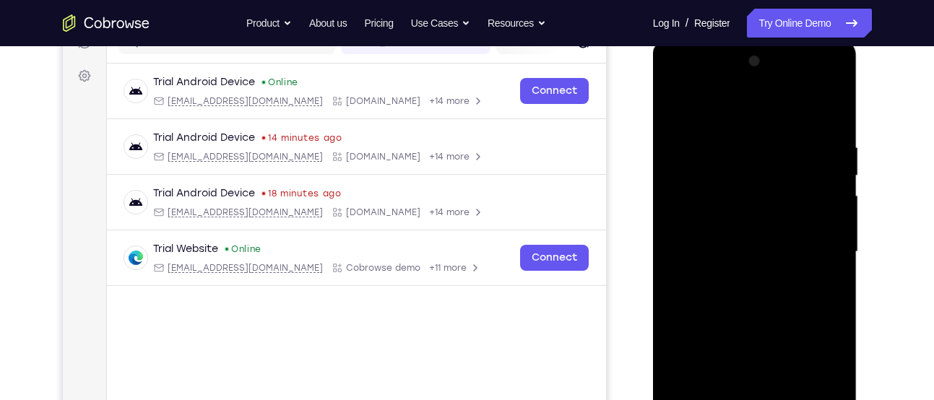
scroll to position [199, 0]
drag, startPoint x: 774, startPoint y: 249, endPoint x: 767, endPoint y: 112, distance: 136.8
click at [767, 112] on div at bounding box center [755, 253] width 182 height 405
click at [832, 107] on div at bounding box center [755, 253] width 182 height 405
click at [801, 169] on div at bounding box center [755, 253] width 182 height 405
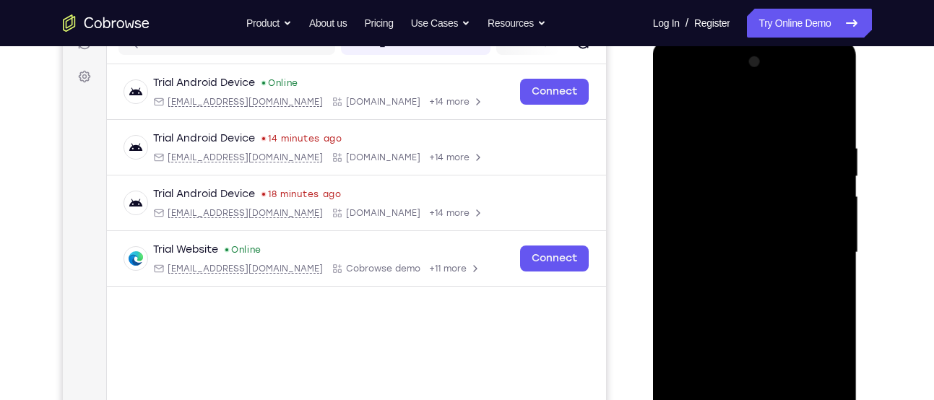
click at [801, 169] on div at bounding box center [755, 253] width 182 height 405
click at [761, 238] on div at bounding box center [755, 253] width 182 height 405
click at [755, 221] on div at bounding box center [755, 253] width 182 height 405
click at [755, 225] on div at bounding box center [755, 253] width 182 height 405
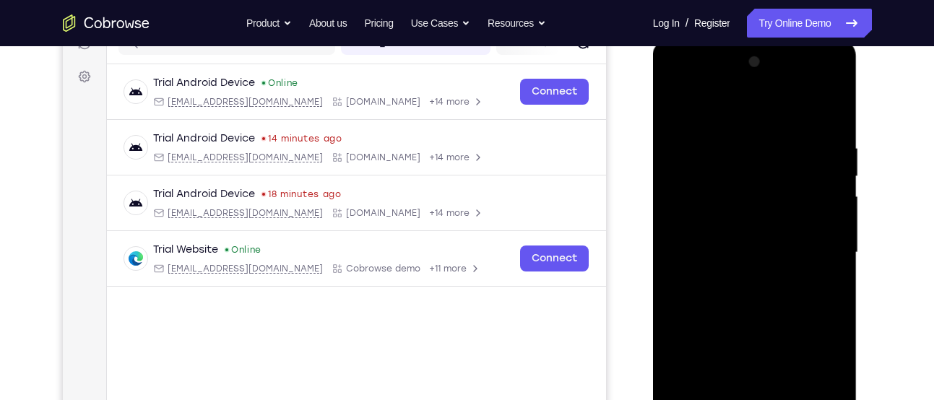
click at [755, 225] on div at bounding box center [755, 253] width 182 height 405
click at [747, 255] on div at bounding box center [755, 253] width 182 height 405
click at [837, 132] on div at bounding box center [755, 253] width 182 height 405
click at [797, 158] on div at bounding box center [755, 253] width 182 height 405
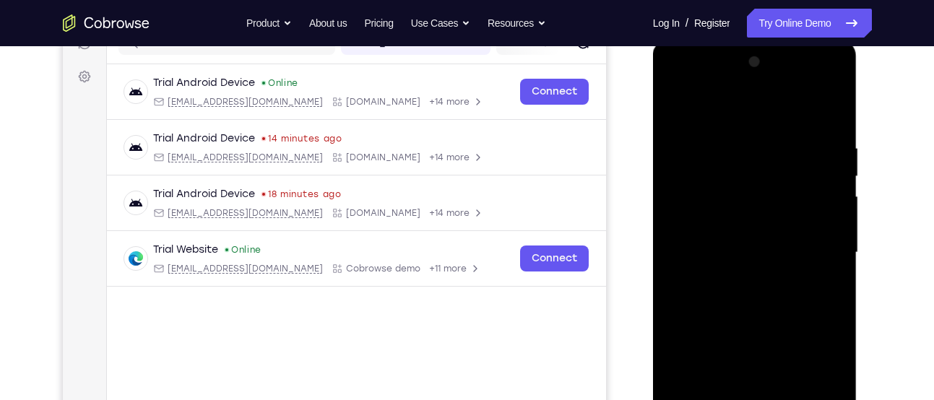
click at [839, 335] on div at bounding box center [755, 253] width 182 height 405
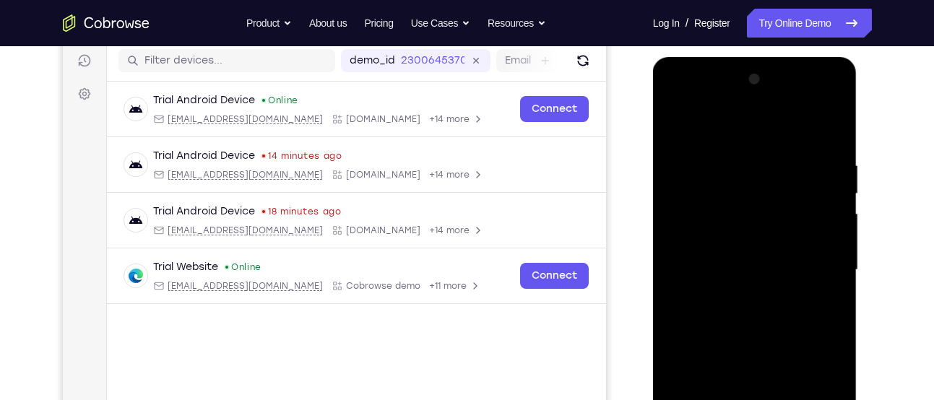
scroll to position [181, 0]
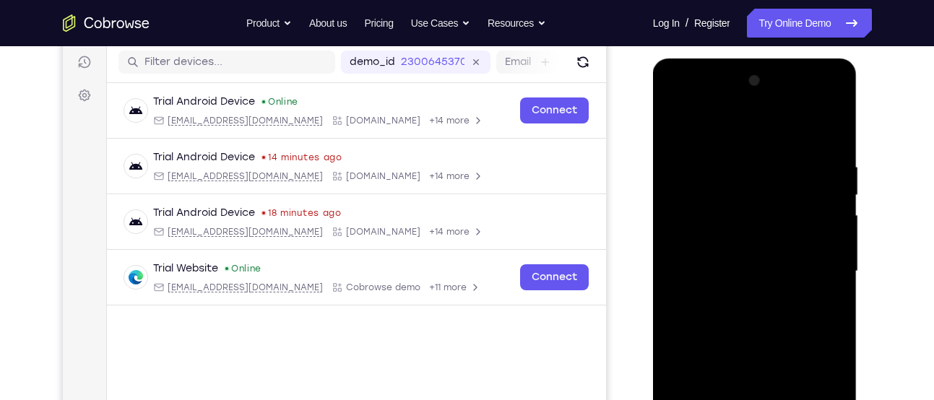
click at [676, 128] on div at bounding box center [755, 271] width 182 height 405
click at [679, 129] on div at bounding box center [755, 271] width 182 height 405
click at [678, 104] on div at bounding box center [755, 271] width 182 height 405
click at [809, 269] on div at bounding box center [755, 271] width 182 height 405
click at [762, 283] on div at bounding box center [755, 271] width 182 height 405
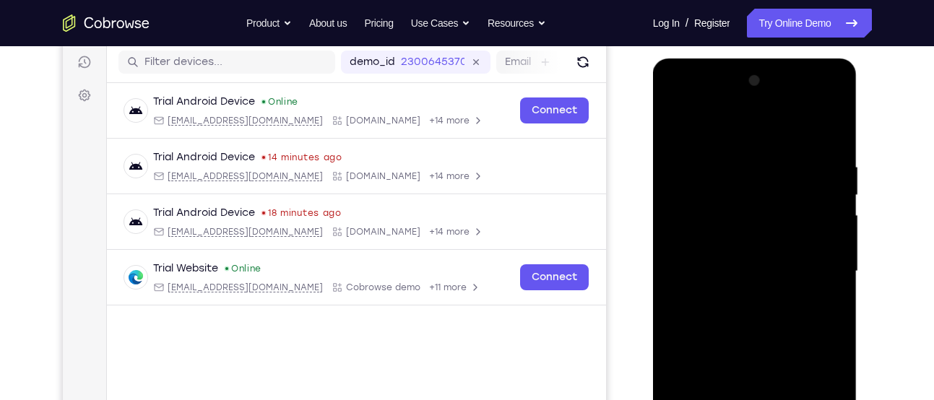
click at [762, 283] on div at bounding box center [755, 271] width 182 height 405
click at [732, 287] on div at bounding box center [755, 271] width 182 height 405
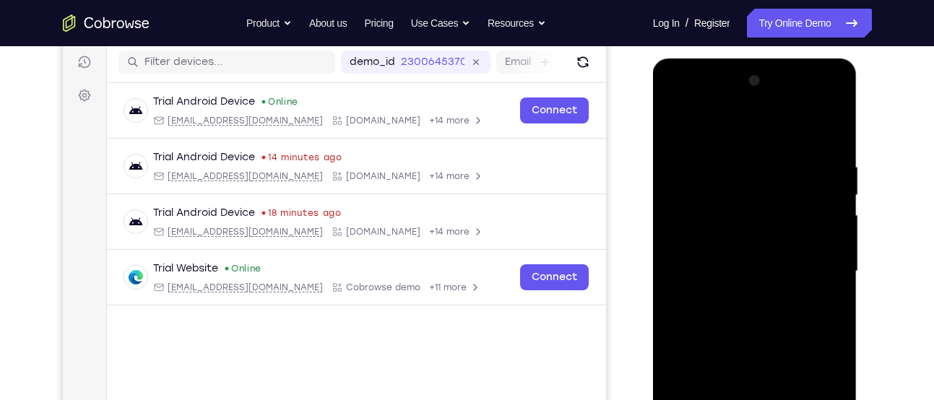
click at [732, 287] on div at bounding box center [755, 271] width 182 height 405
click at [746, 217] on div at bounding box center [755, 271] width 182 height 405
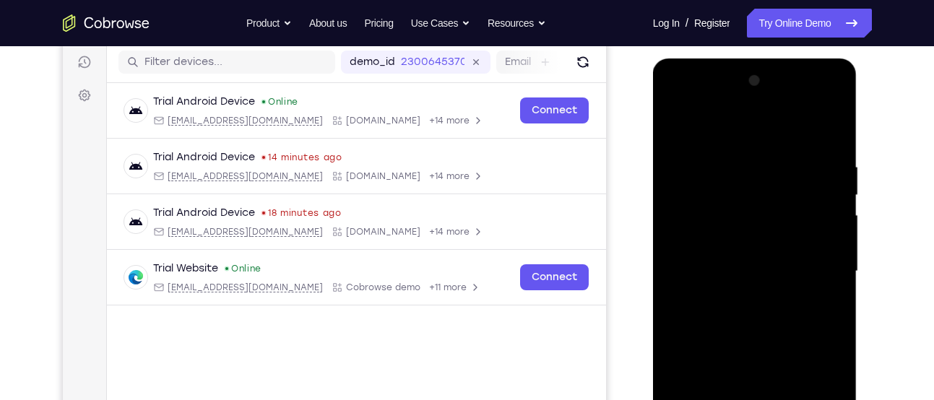
click at [832, 222] on div at bounding box center [755, 271] width 182 height 405
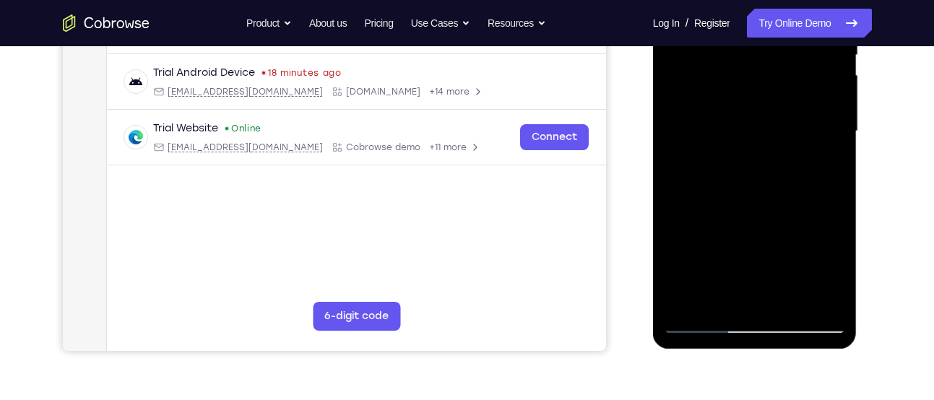
scroll to position [322, 0]
click at [794, 301] on div at bounding box center [755, 130] width 182 height 405
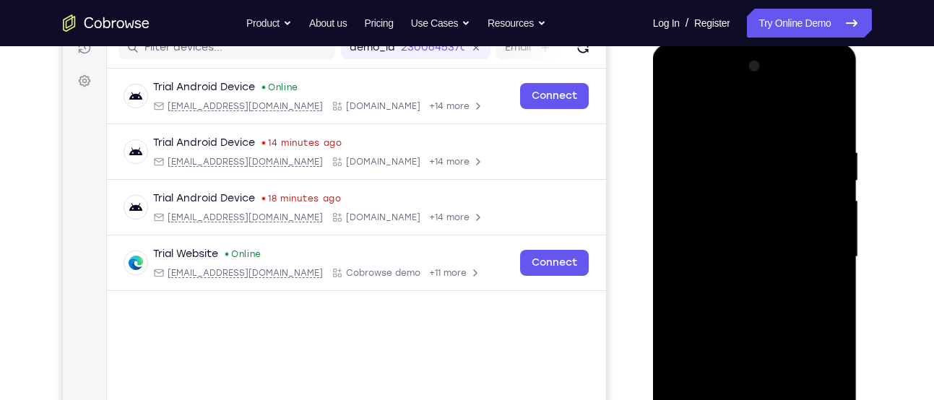
scroll to position [194, 0]
click at [752, 327] on div at bounding box center [755, 258] width 182 height 405
click at [729, 230] on div at bounding box center [755, 258] width 182 height 405
click at [730, 261] on div at bounding box center [755, 258] width 182 height 405
click at [754, 346] on div at bounding box center [755, 258] width 182 height 405
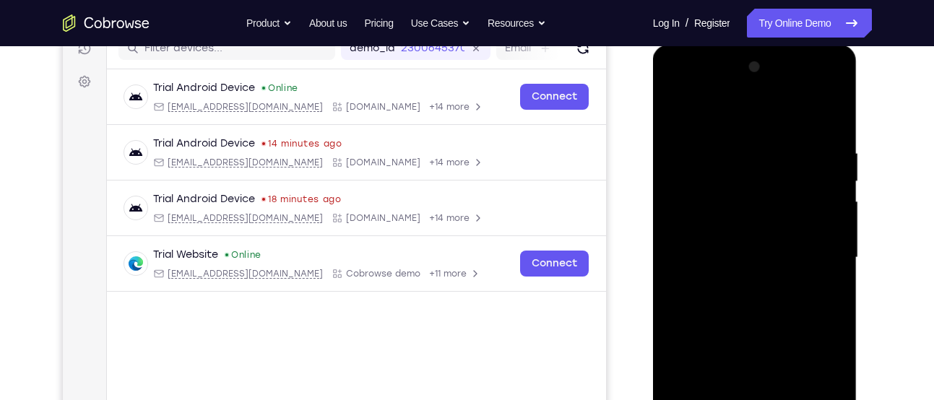
click at [754, 346] on div at bounding box center [755, 258] width 182 height 405
click at [670, 86] on div at bounding box center [755, 258] width 182 height 405
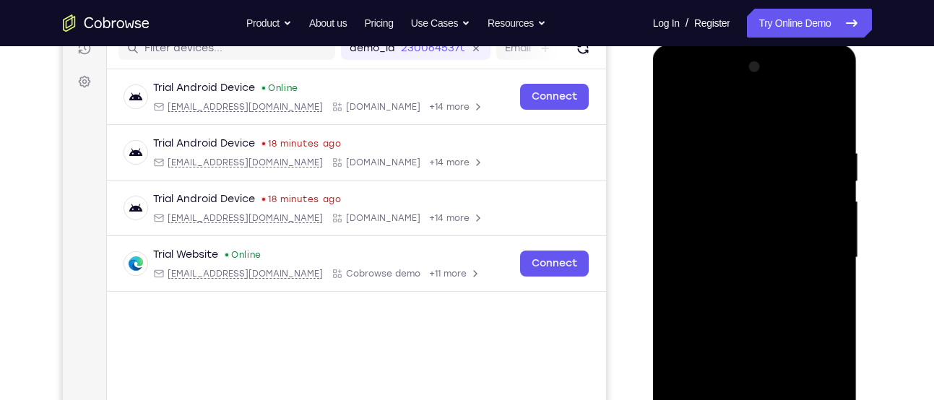
click at [740, 210] on div at bounding box center [755, 258] width 182 height 405
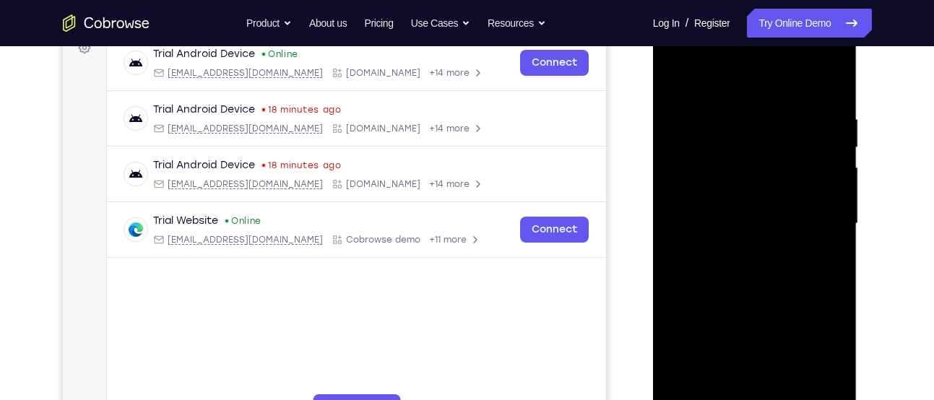
scroll to position [229, 0]
click at [793, 396] on div at bounding box center [755, 223] width 182 height 405
click at [749, 273] on div at bounding box center [755, 223] width 182 height 405
drag, startPoint x: 772, startPoint y: 153, endPoint x: 751, endPoint y: 403, distance: 251.0
click at [751, 400] on div at bounding box center [755, 223] width 182 height 405
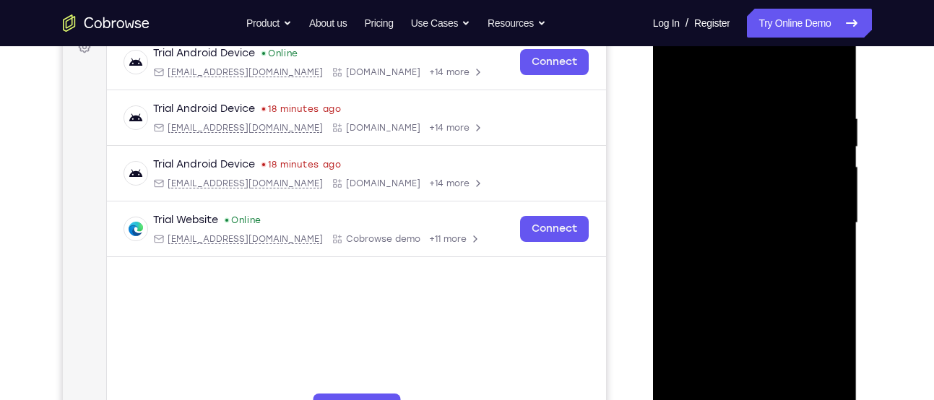
drag, startPoint x: 788, startPoint y: 112, endPoint x: 741, endPoint y: 421, distance: 312.8
click at [741, 400] on div at bounding box center [755, 223] width 182 height 405
drag, startPoint x: 818, startPoint y: 158, endPoint x: 807, endPoint y: 350, distance: 191.8
click at [807, 350] on div at bounding box center [755, 223] width 182 height 405
drag, startPoint x: 814, startPoint y: 149, endPoint x: 791, endPoint y: 410, distance: 262.5
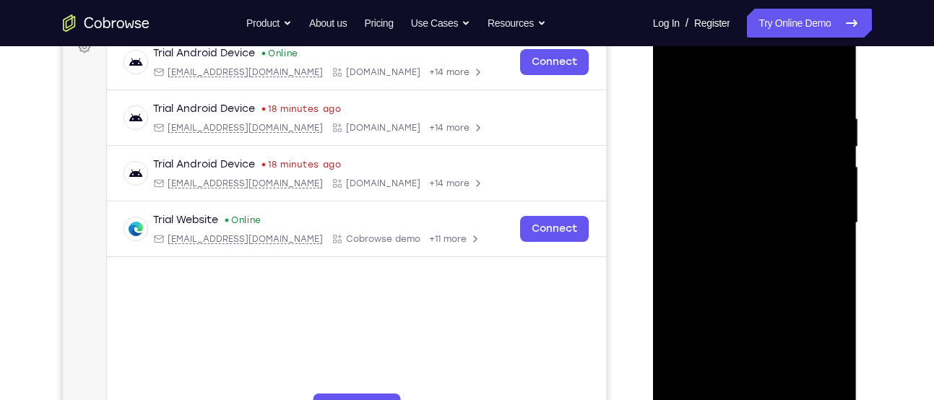
click at [791, 400] on div at bounding box center [755, 223] width 182 height 405
drag, startPoint x: 798, startPoint y: 181, endPoint x: 771, endPoint y: 436, distance: 256.5
click at [771, 400] on div at bounding box center [755, 225] width 204 height 431
click at [684, 72] on div at bounding box center [755, 223] width 182 height 405
click at [724, 298] on div at bounding box center [755, 223] width 182 height 405
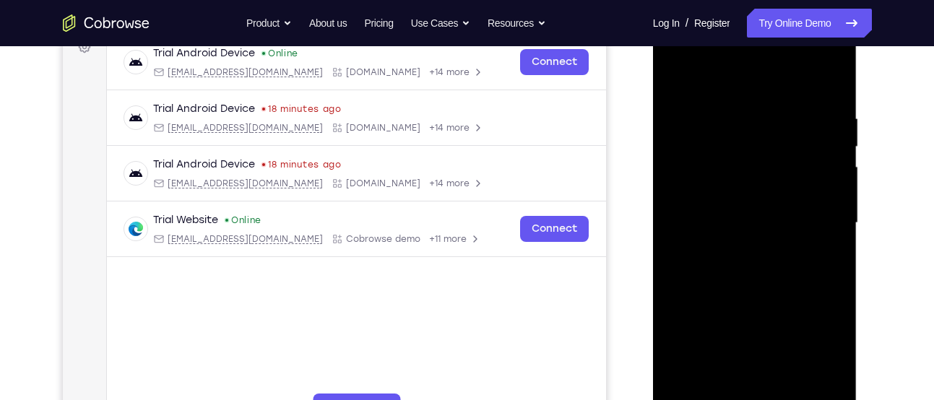
click at [670, 72] on div at bounding box center [755, 223] width 182 height 405
drag, startPoint x: 759, startPoint y: 270, endPoint x: 749, endPoint y: 109, distance: 161.5
click at [749, 109] on div at bounding box center [755, 223] width 182 height 405
click at [738, 260] on div at bounding box center [755, 223] width 182 height 405
click at [676, 69] on div at bounding box center [755, 223] width 182 height 405
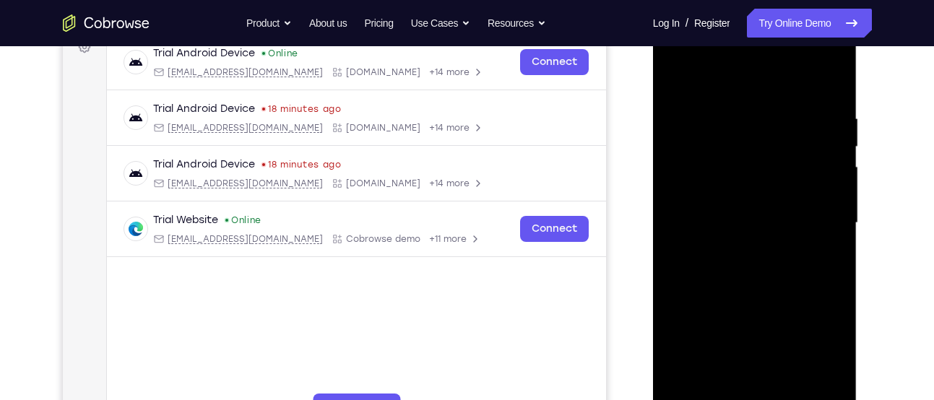
click at [767, 384] on div at bounding box center [755, 223] width 182 height 405
drag, startPoint x: 819, startPoint y: 225, endPoint x: 802, endPoint y: 428, distance: 204.4
click at [802, 400] on div at bounding box center [755, 225] width 204 height 431
drag, startPoint x: 807, startPoint y: 139, endPoint x: 807, endPoint y: 330, distance: 190.0
click at [807, 330] on div at bounding box center [755, 223] width 182 height 405
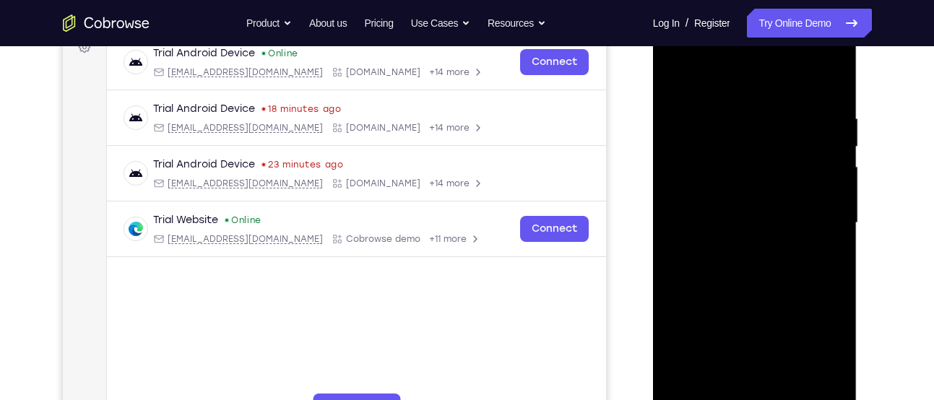
click at [680, 77] on div at bounding box center [755, 223] width 182 height 405
click at [674, 77] on div at bounding box center [755, 223] width 182 height 405
click at [773, 283] on div at bounding box center [755, 223] width 182 height 405
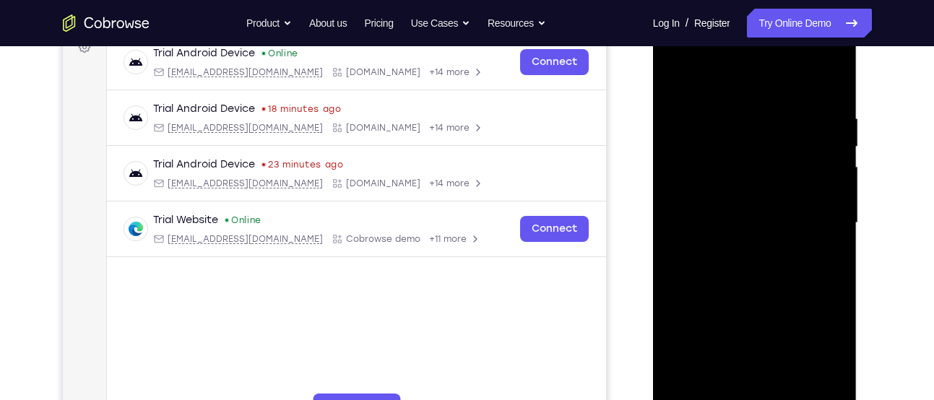
click at [773, 283] on div at bounding box center [755, 223] width 182 height 405
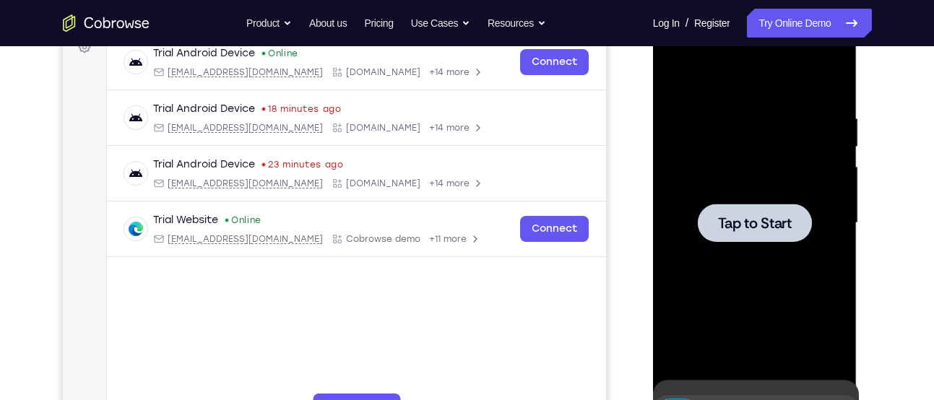
click at [773, 10] on div "Tap to Start" at bounding box center [755, 10] width 204 height 0
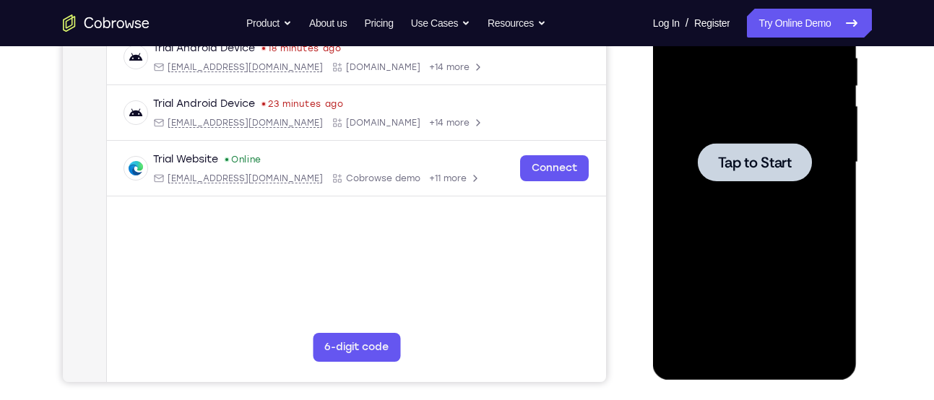
scroll to position [290, 0]
click at [722, 145] on div at bounding box center [755, 161] width 114 height 38
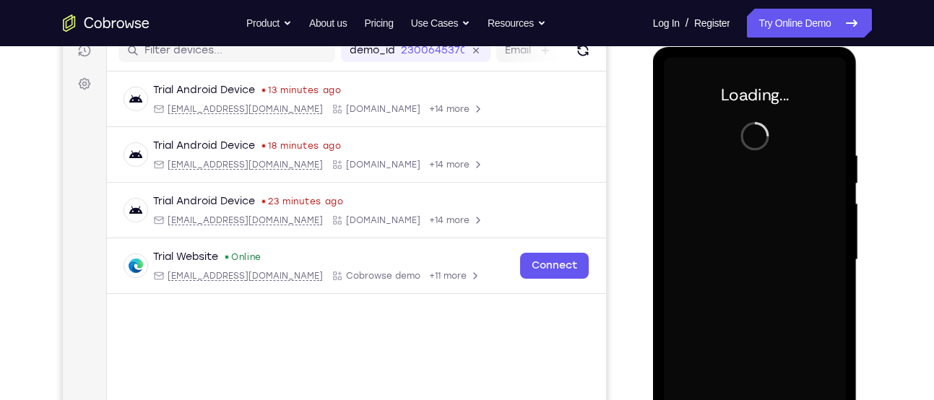
scroll to position [157, 0]
